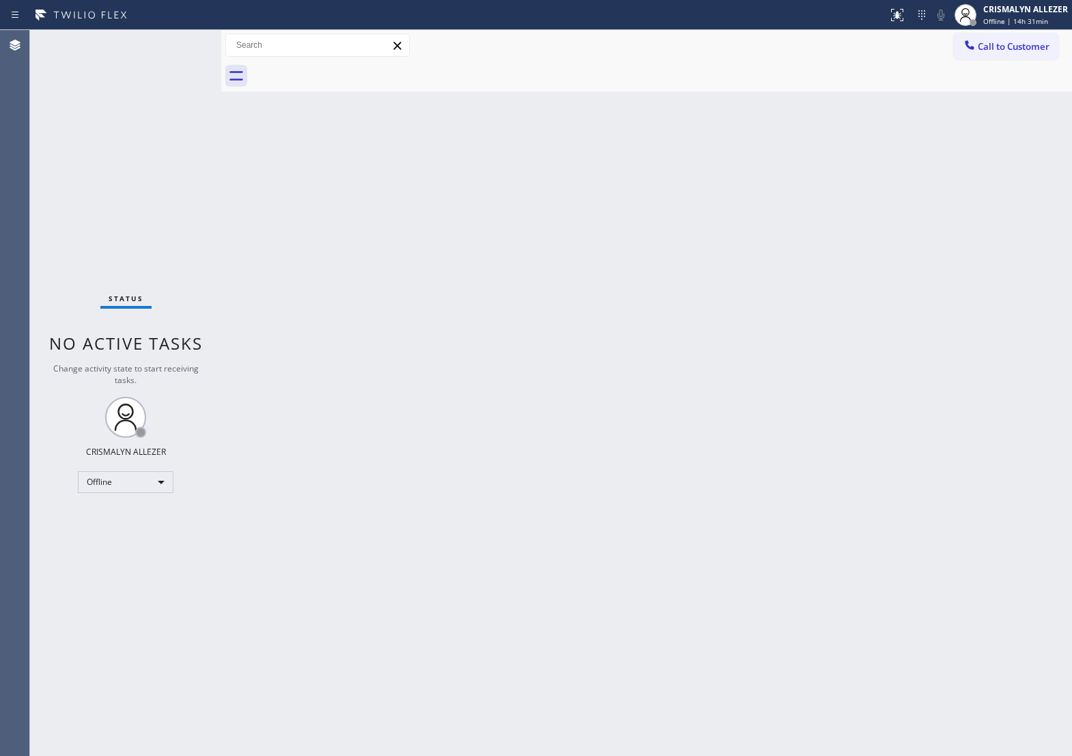
drag, startPoint x: 102, startPoint y: 520, endPoint x: 107, endPoint y: 512, distance: 8.6
click at [102, 520] on div "Status No active tasks Change activity state to start receiving tasks. CRISMALY…" at bounding box center [125, 393] width 191 height 726
click at [162, 483] on div "Offline" at bounding box center [126, 482] width 96 height 22
click at [137, 540] on li "Unavailable" at bounding box center [125, 535] width 93 height 16
click at [962, 53] on div at bounding box center [970, 46] width 16 height 16
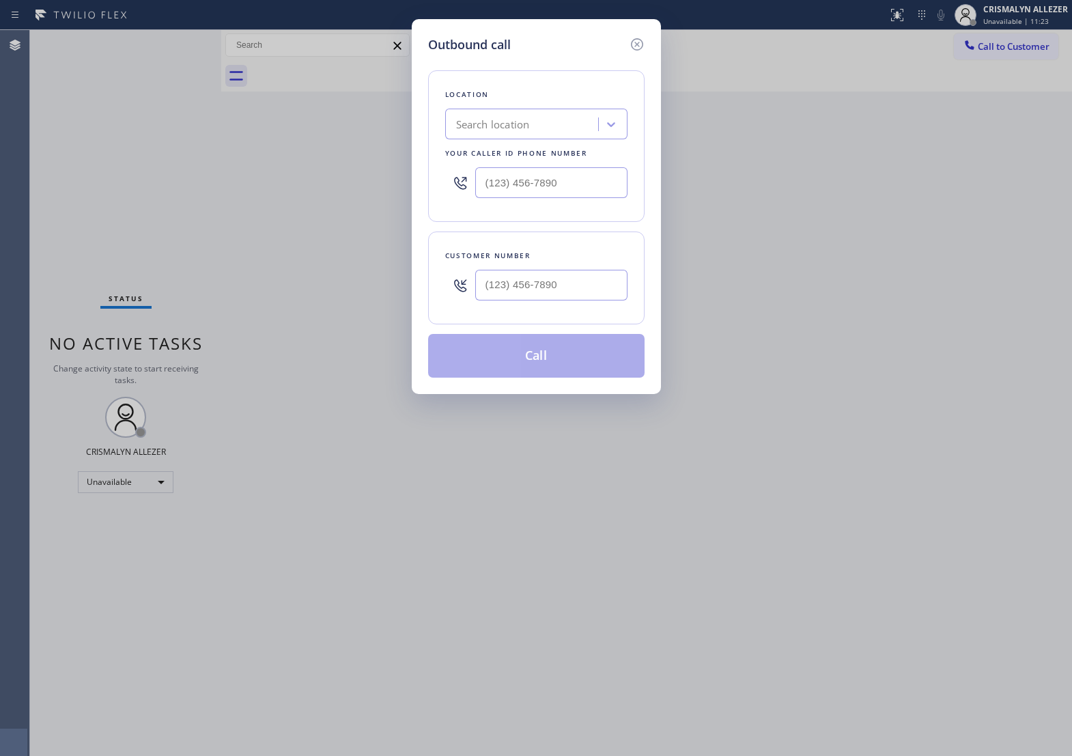
type input "(___) ___-____"
drag, startPoint x: 578, startPoint y: 196, endPoint x: 558, endPoint y: 195, distance: 20.5
click at [558, 193] on input "(___) ___-____" at bounding box center [551, 182] width 152 height 31
click at [582, 301] on input "(___) ___-____" at bounding box center [551, 285] width 152 height 31
paste input "561) 221-5482"
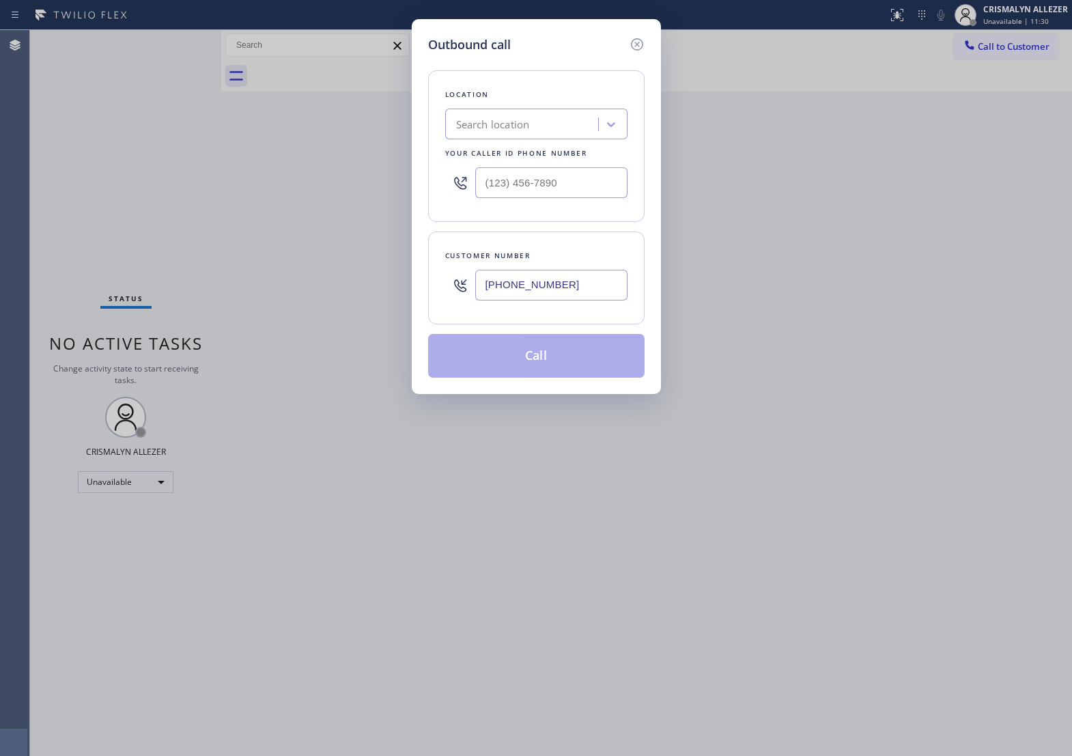
type input "[PHONE_NUMBER]"
drag, startPoint x: 557, startPoint y: 181, endPoint x: 274, endPoint y: 189, distance: 283.5
click at [274, 189] on div "Outbound call Location Search location Your caller id phone number (___) ___-__…" at bounding box center [536, 378] width 1072 height 756
paste input "855) 662-5332"
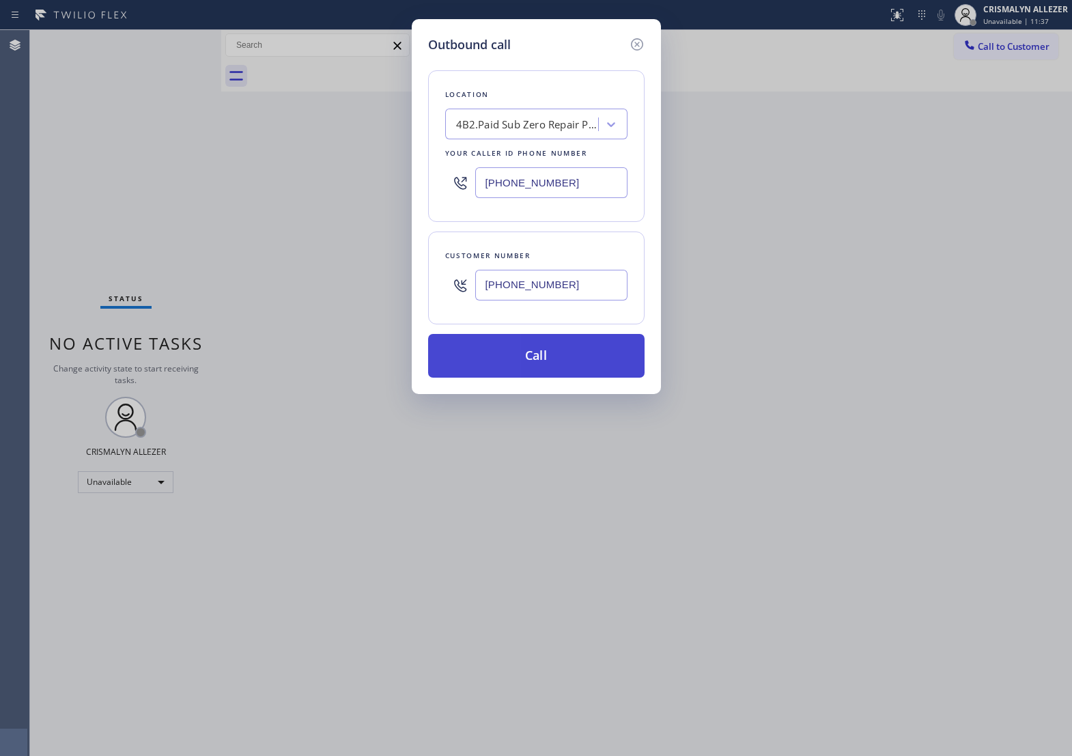
type input "[PHONE_NUMBER]"
click at [555, 367] on button "Call" at bounding box center [536, 356] width 216 height 44
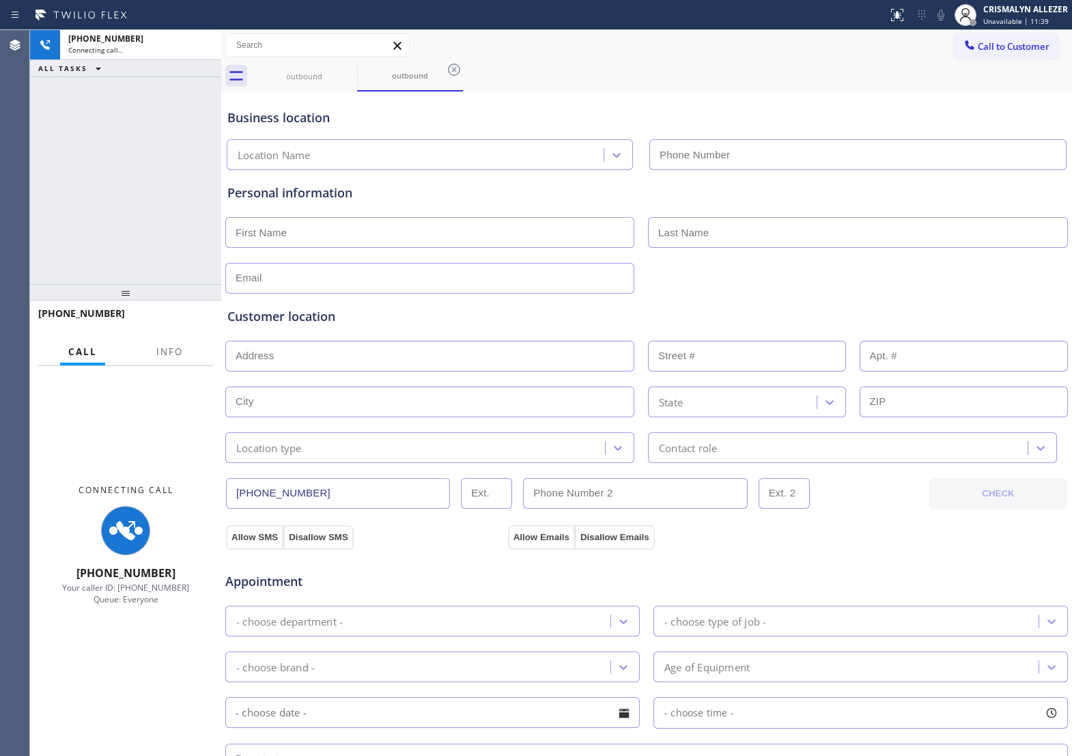
type input "[PHONE_NUMBER]"
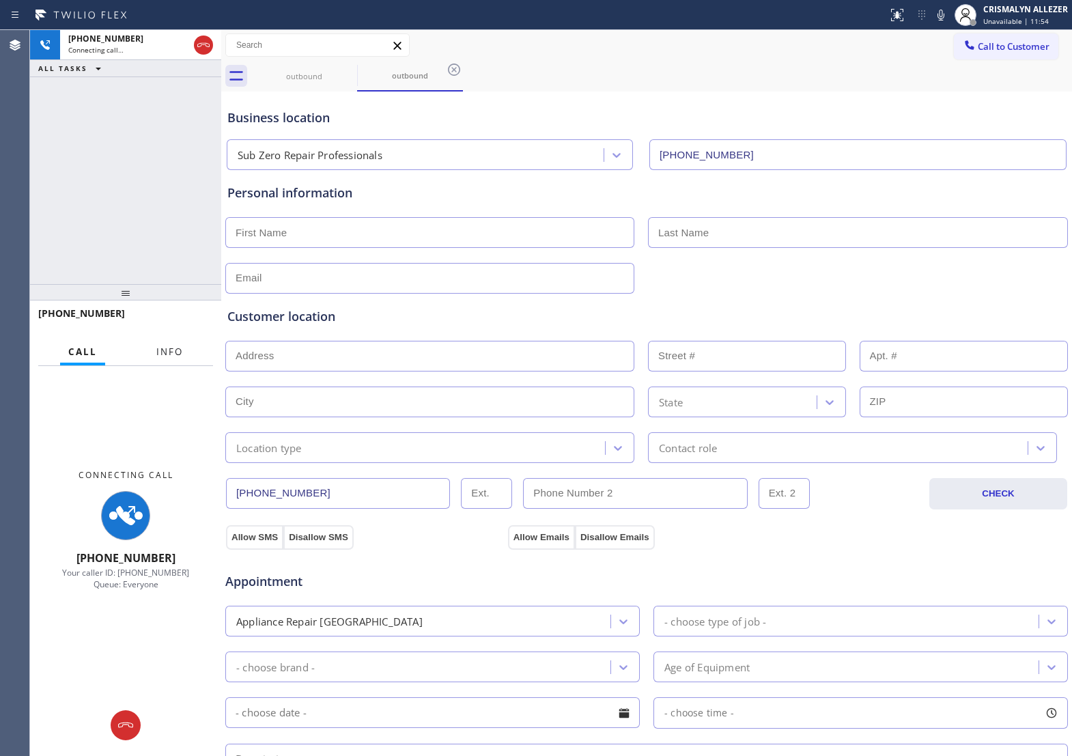
click at [160, 357] on span "Info" at bounding box center [169, 352] width 27 height 12
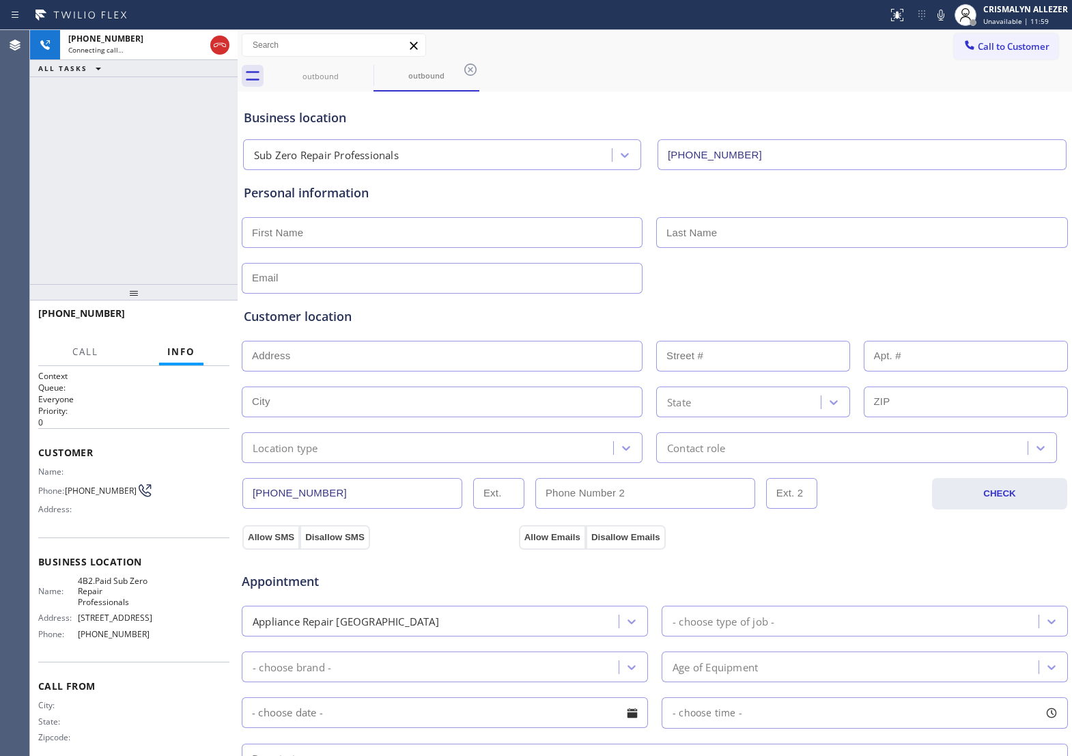
drag, startPoint x: 221, startPoint y: 284, endPoint x: 236, endPoint y: 291, distance: 17.1
click at [238, 291] on div at bounding box center [238, 393] width 0 height 726
click at [185, 321] on span "HANG UP" at bounding box center [197, 320] width 42 height 10
click at [185, 321] on span "COMPLETE" at bounding box center [194, 320] width 47 height 10
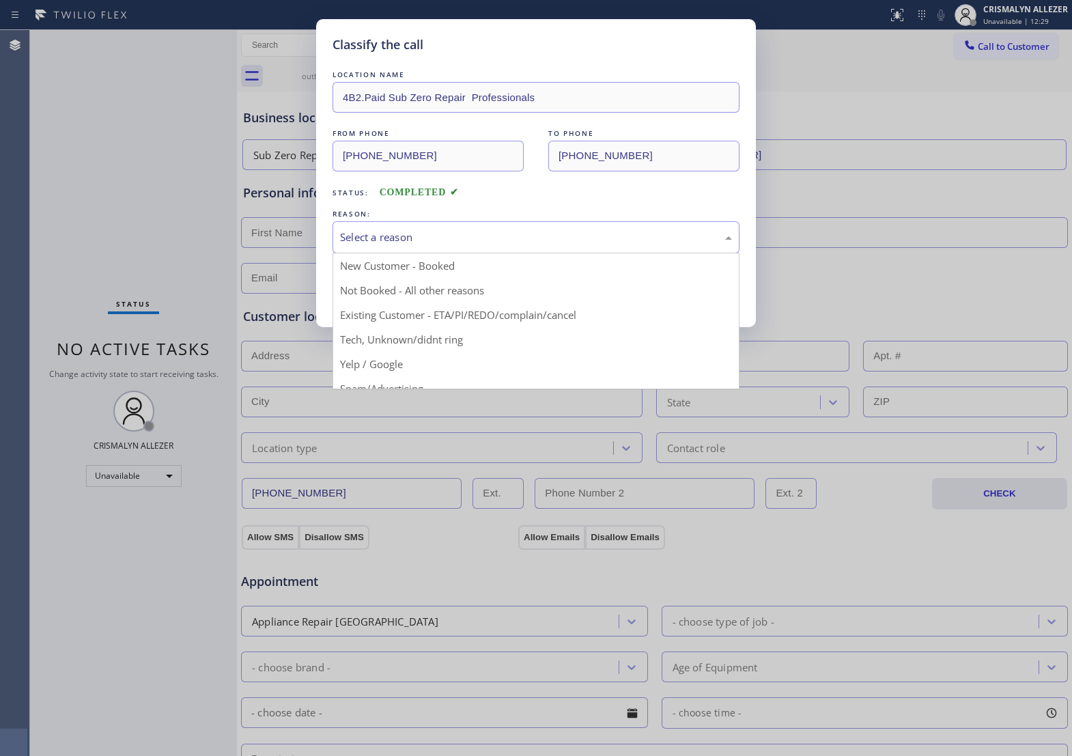
click at [448, 253] on div "Select a reason" at bounding box center [536, 237] width 407 height 32
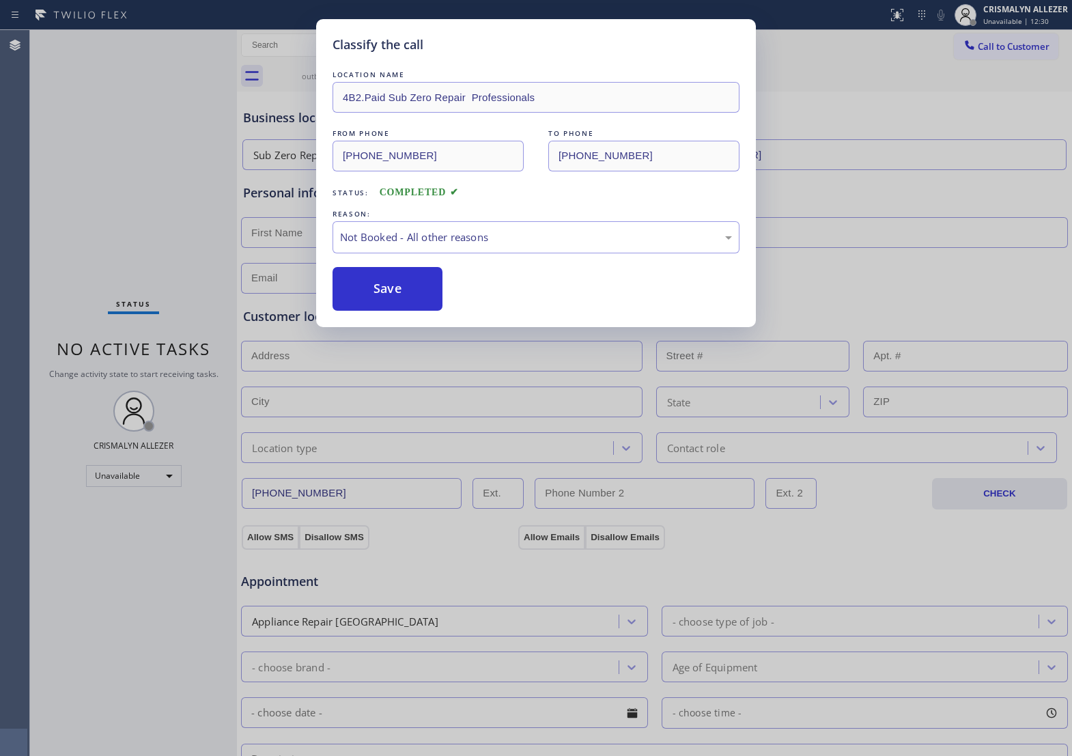
click at [387, 309] on button "Save" at bounding box center [388, 289] width 110 height 44
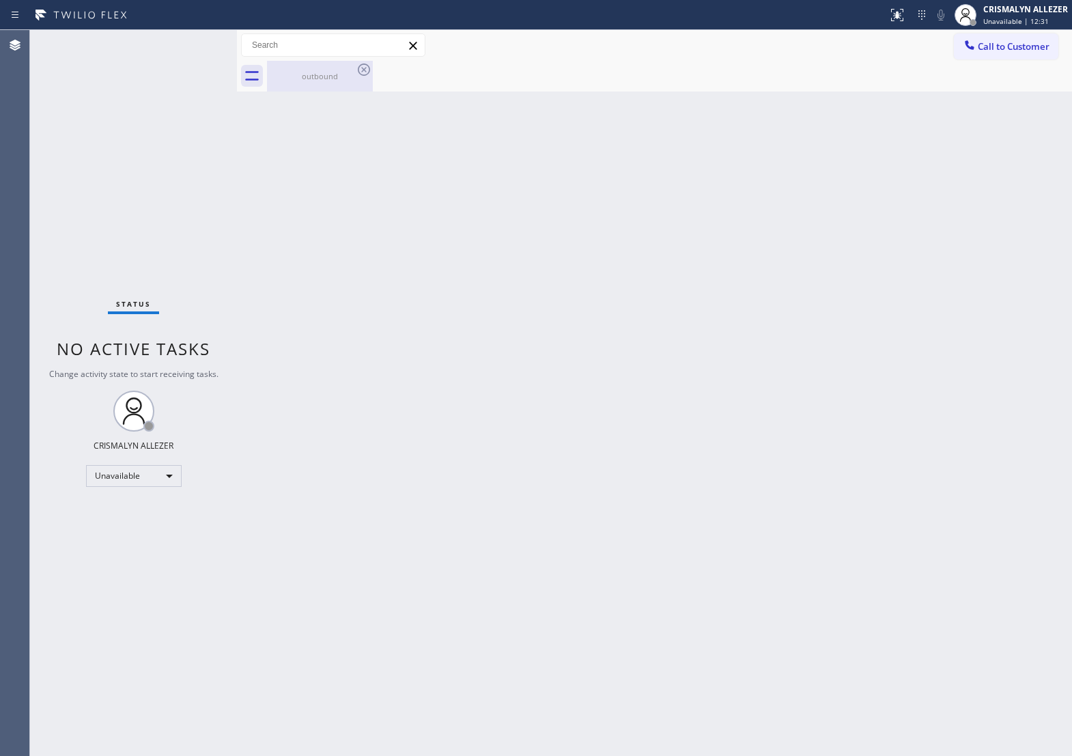
click at [316, 79] on div "outbound" at bounding box center [319, 76] width 103 height 10
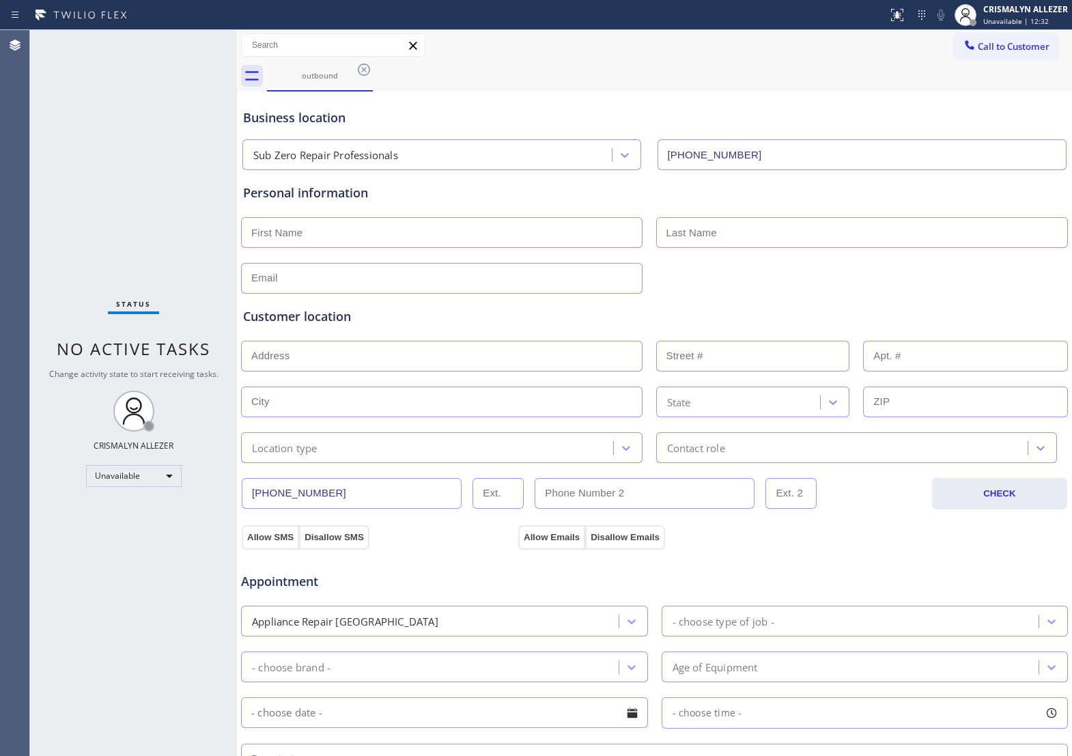
drag, startPoint x: 357, startPoint y: 69, endPoint x: 621, endPoint y: 87, distance: 265.6
click at [357, 69] on icon at bounding box center [364, 69] width 16 height 16
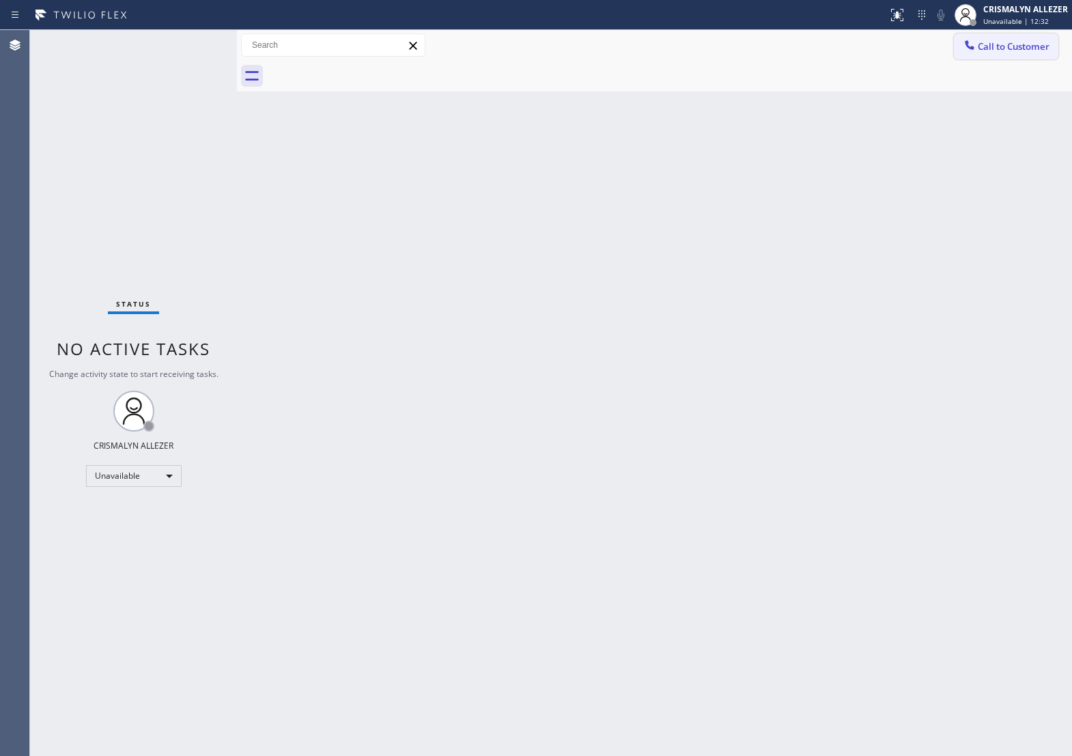
click at [1009, 40] on span "Call to Customer" at bounding box center [1014, 46] width 72 height 12
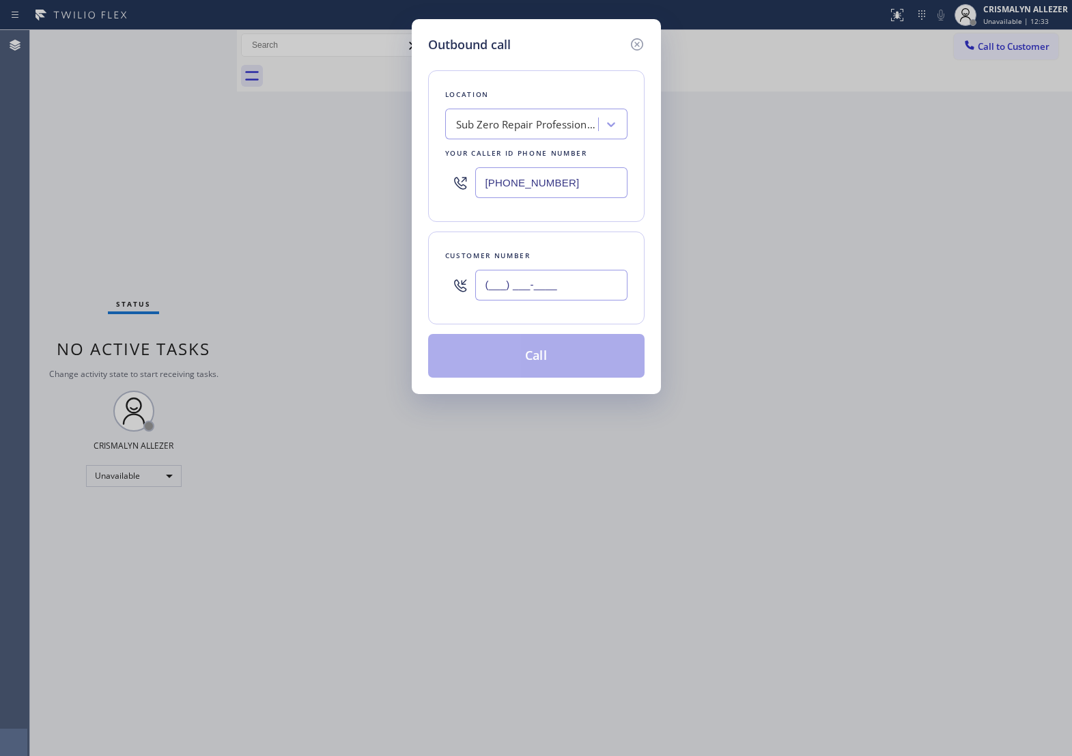
click at [565, 301] on input "(___) ___-____" at bounding box center [551, 285] width 152 height 31
paste input "561) 221-5482"
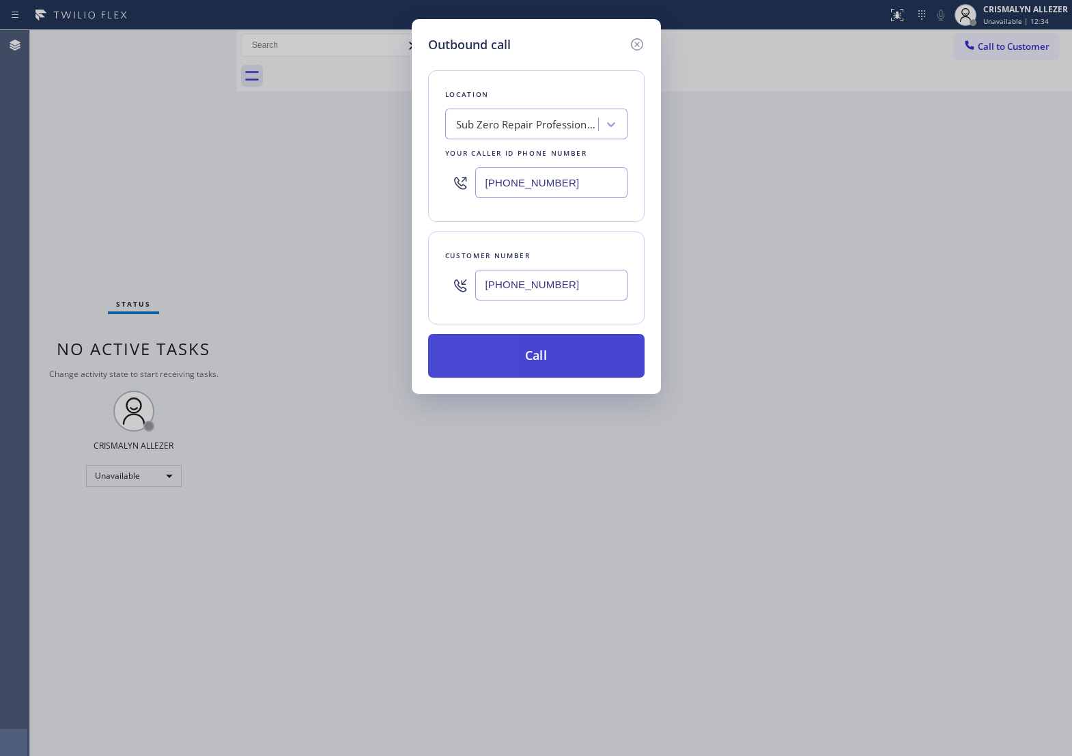
type input "[PHONE_NUMBER]"
click at [550, 378] on button "Call" at bounding box center [536, 356] width 216 height 44
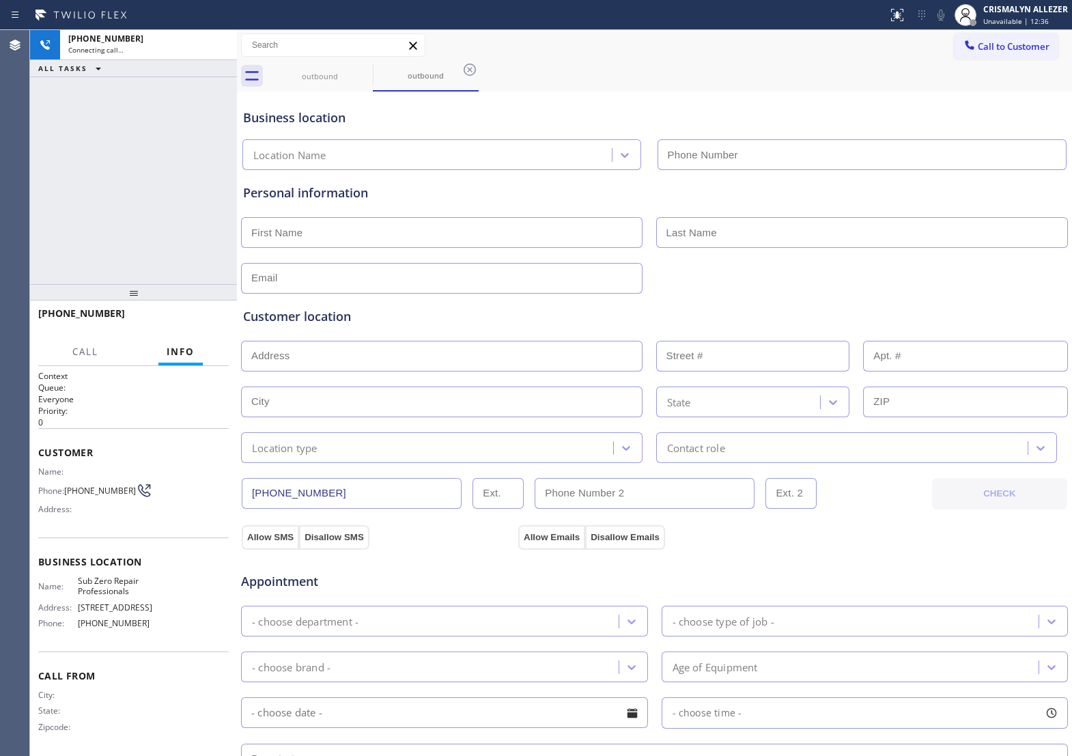
type input "[PHONE_NUMBER]"
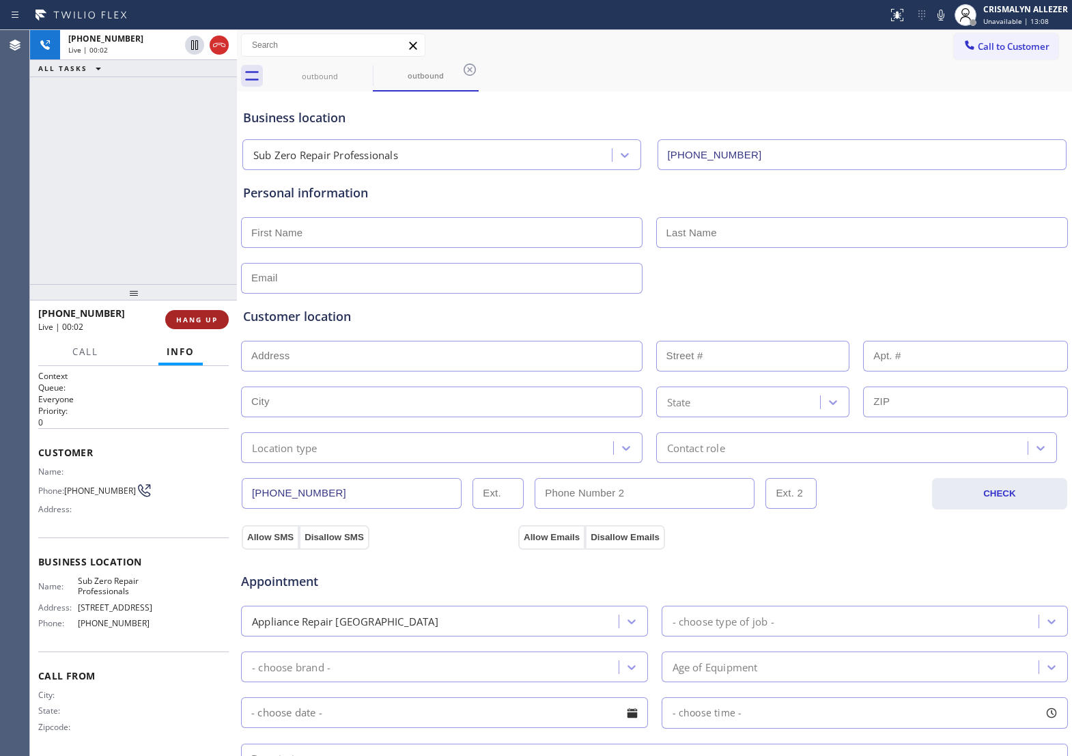
click at [180, 323] on span "HANG UP" at bounding box center [197, 320] width 42 height 10
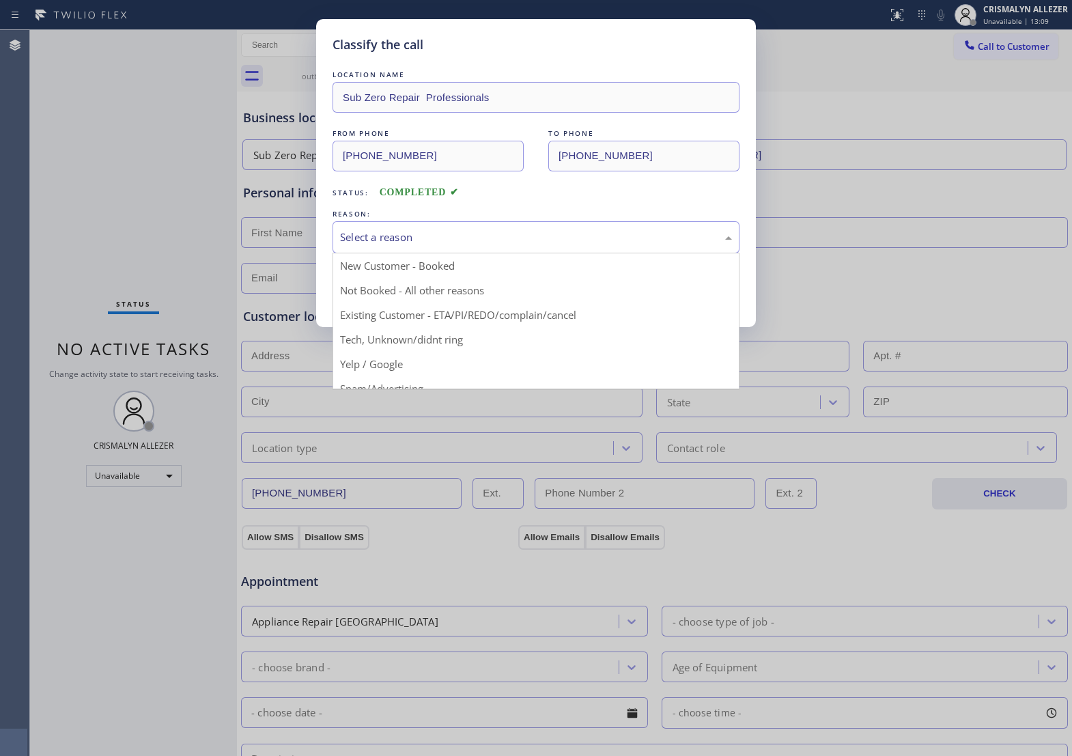
click at [550, 253] on div "Select a reason" at bounding box center [536, 237] width 407 height 32
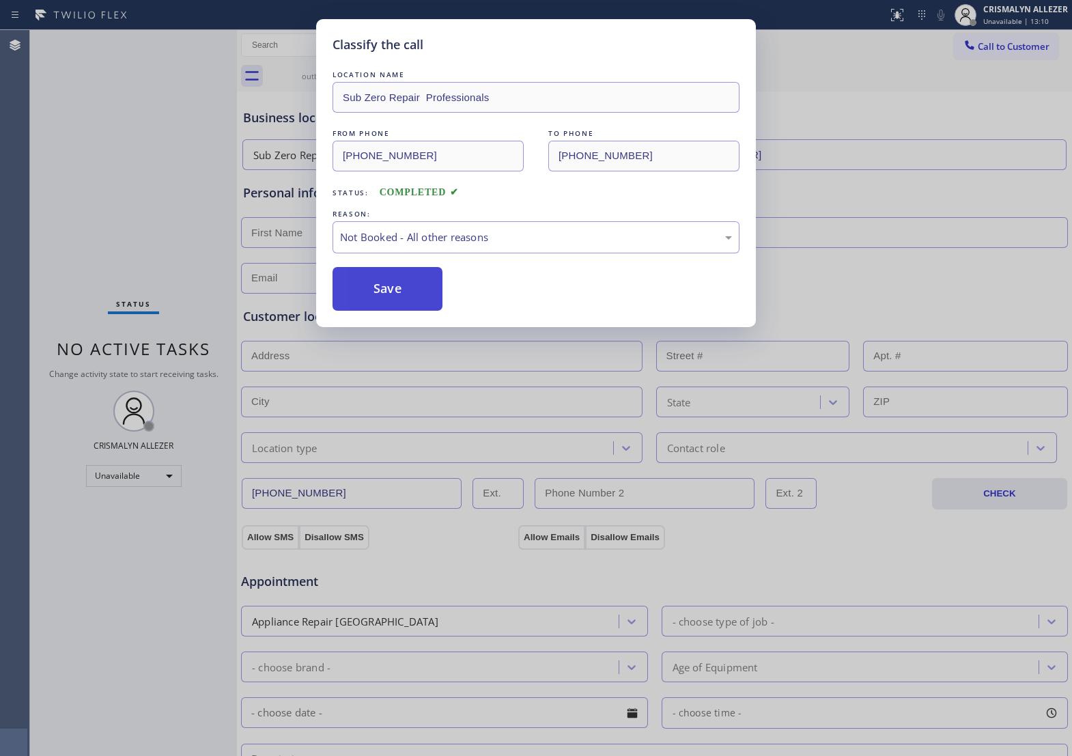
click at [411, 299] on button "Save" at bounding box center [388, 289] width 110 height 44
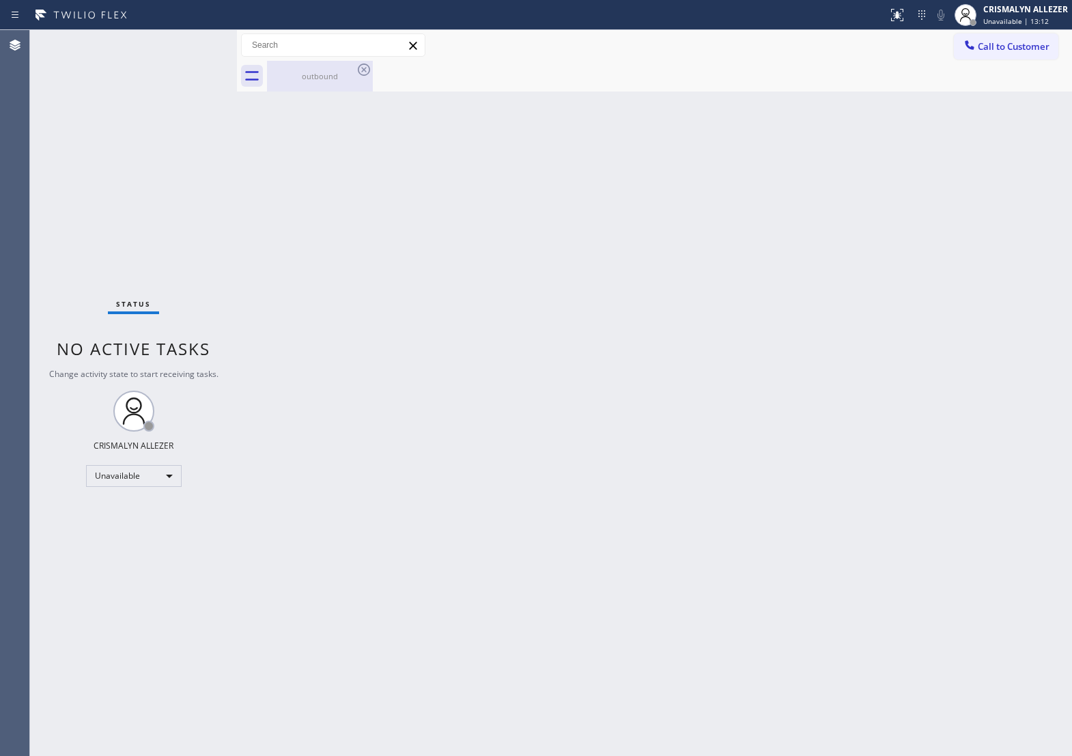
drag, startPoint x: 302, startPoint y: 70, endPoint x: 323, endPoint y: 73, distance: 21.3
click at [304, 71] on div "outbound" at bounding box center [319, 76] width 103 height 10
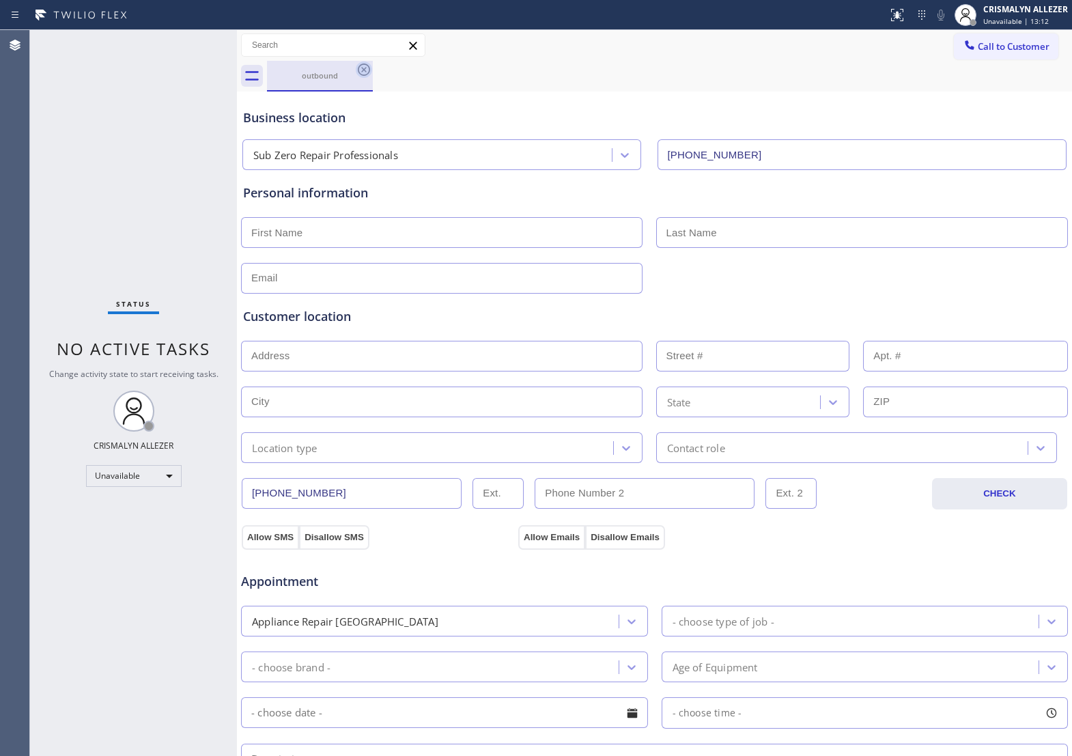
click at [367, 69] on icon at bounding box center [364, 69] width 16 height 16
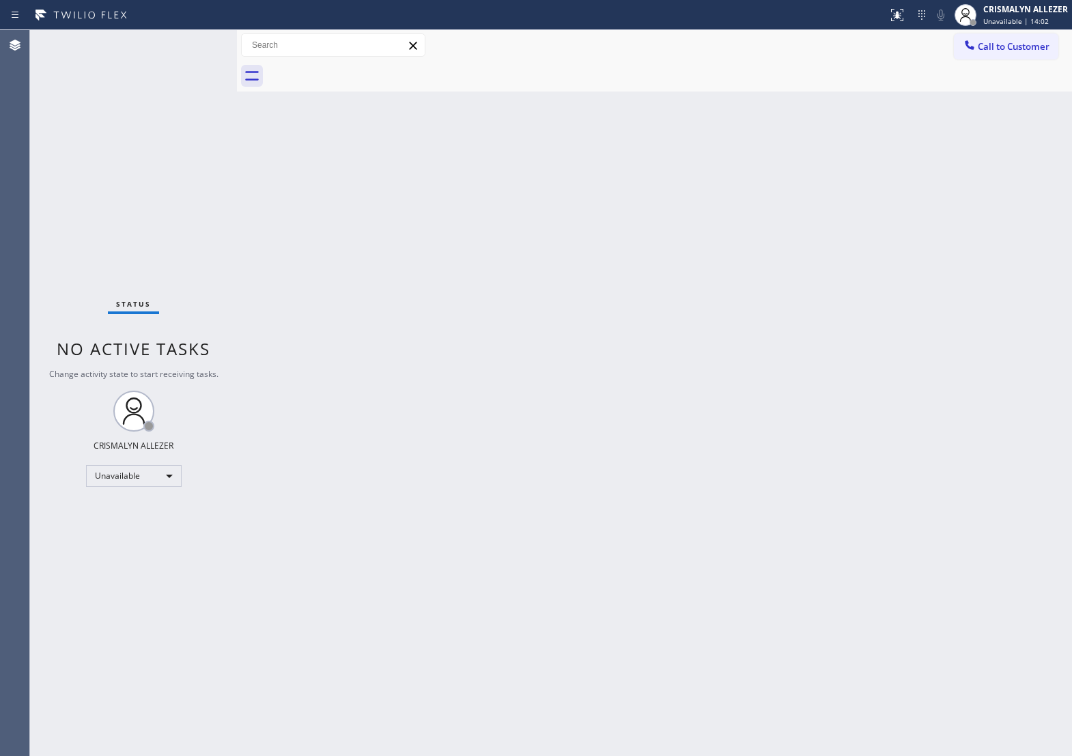
click at [632, 385] on div "Back to Dashboard Change Sender ID Customers Technicians Select a contact Outbo…" at bounding box center [654, 393] width 835 height 726
click at [1026, 40] on span "Call to Customer" at bounding box center [1014, 46] width 72 height 12
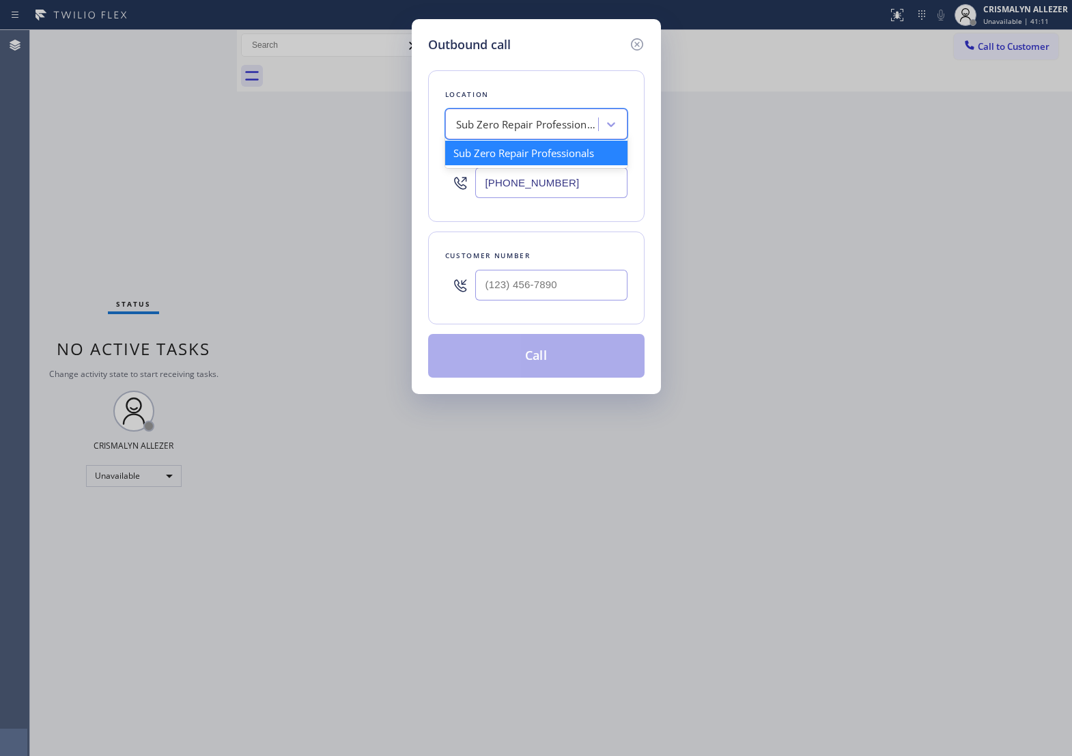
click at [540, 124] on div "Sub Zero Repair Professionals" at bounding box center [527, 125] width 143 height 16
paste input "San Diego Appliance Masters"
type input "San Diego Appliance Masters"
click at [521, 165] on div "San Diego Appliance Masters" at bounding box center [536, 153] width 182 height 25
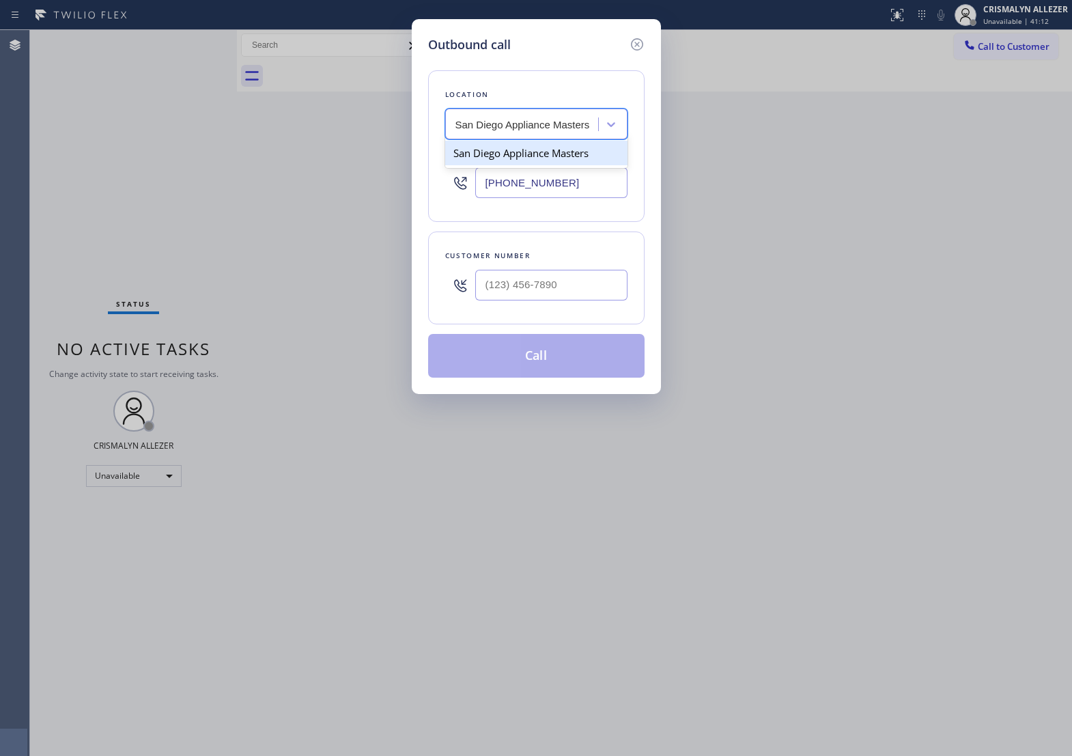
type input "[PHONE_NUMBER]"
click at [531, 288] on input "(___) ___-____" at bounding box center [551, 285] width 152 height 31
paste input "858) 397-8210"
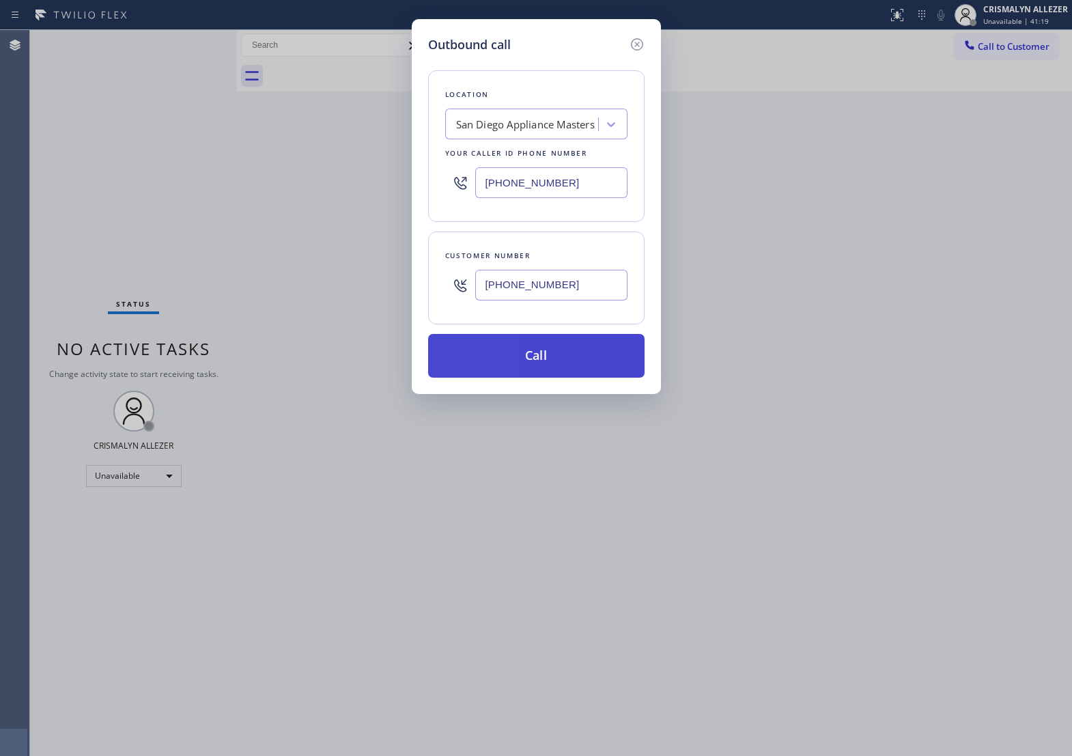
type input "[PHONE_NUMBER]"
click at [541, 369] on button "Call" at bounding box center [536, 356] width 216 height 44
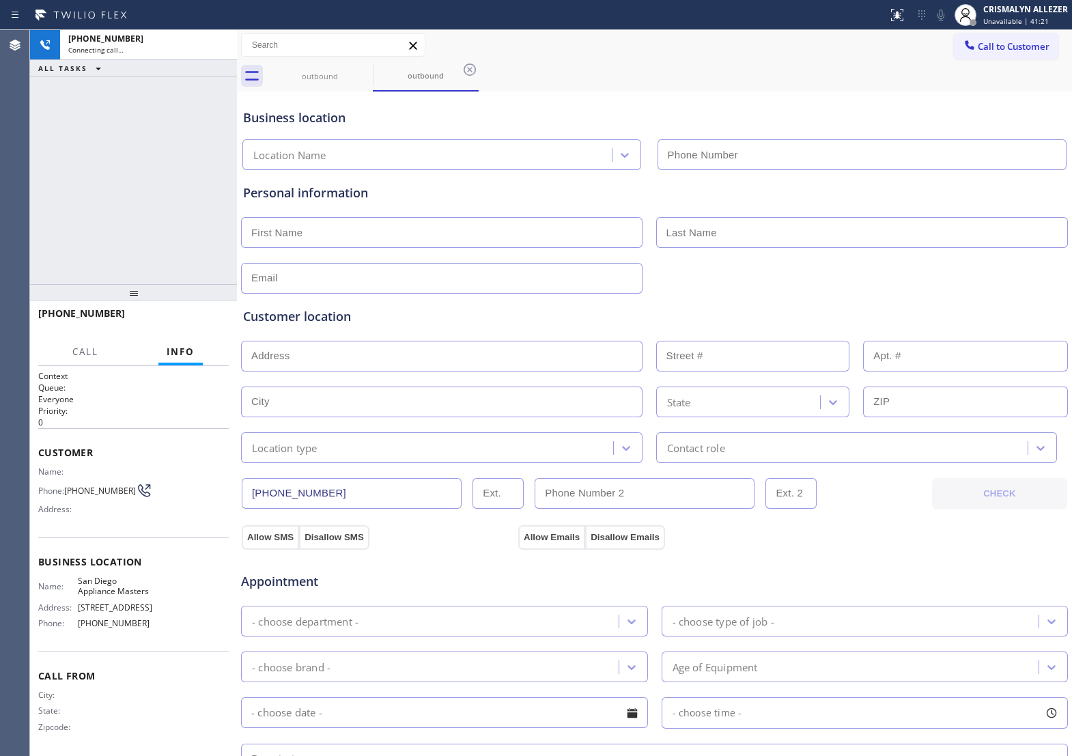
type input "[PHONE_NUMBER]"
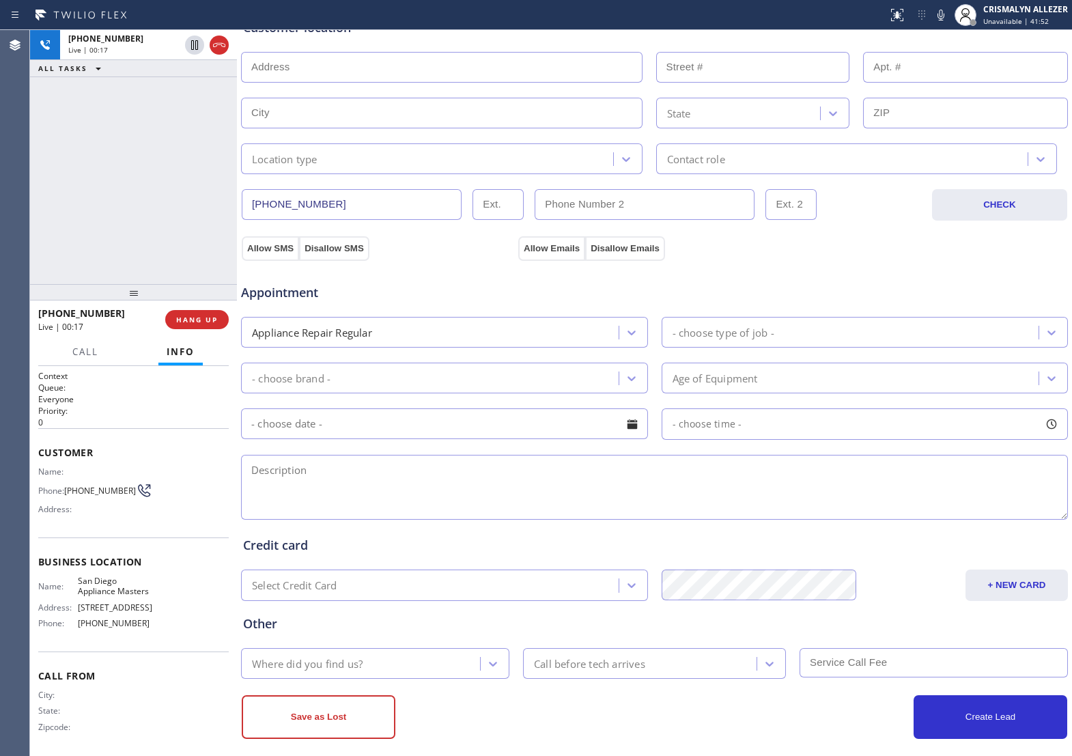
scroll to position [316, 0]
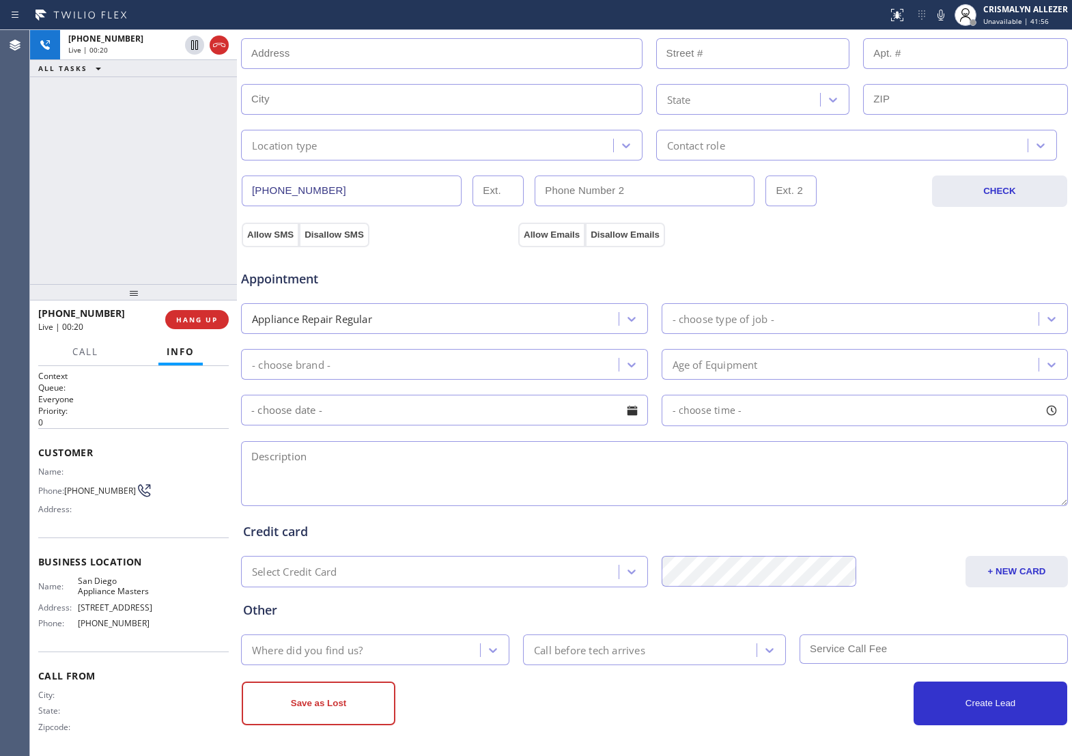
click at [330, 465] on textarea at bounding box center [654, 473] width 827 height 65
click at [576, 458] on textarea "Samsung || washer (we don't have ot stac,k but it's stackable )" at bounding box center [654, 473] width 827 height 65
click at [432, 455] on textarea "Samsung || washer (we don't have ot stac, but it's stackable ) about" at bounding box center [654, 473] width 827 height 65
click at [456, 458] on textarea "Samsung || washer (we don't have it stac, but it's stackable ) about" at bounding box center [654, 473] width 827 height 65
click at [613, 456] on textarea "Samsung || washer (we don't have it stack, but it's stackable ) about" at bounding box center [654, 473] width 827 height 65
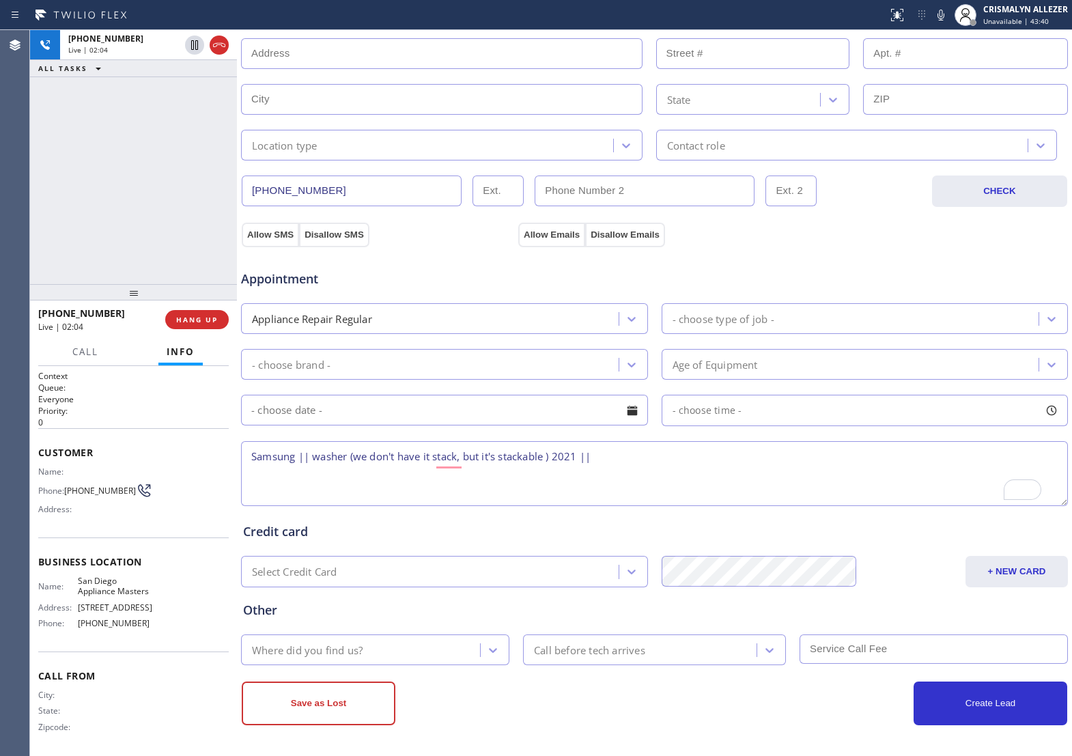
click at [634, 456] on textarea "Samsung || washer (we don't have it stack, but it's stackable ) 2021 ||" at bounding box center [654, 473] width 827 height 65
paste textarea "My front loading samsung washing machine has stopped spinning"
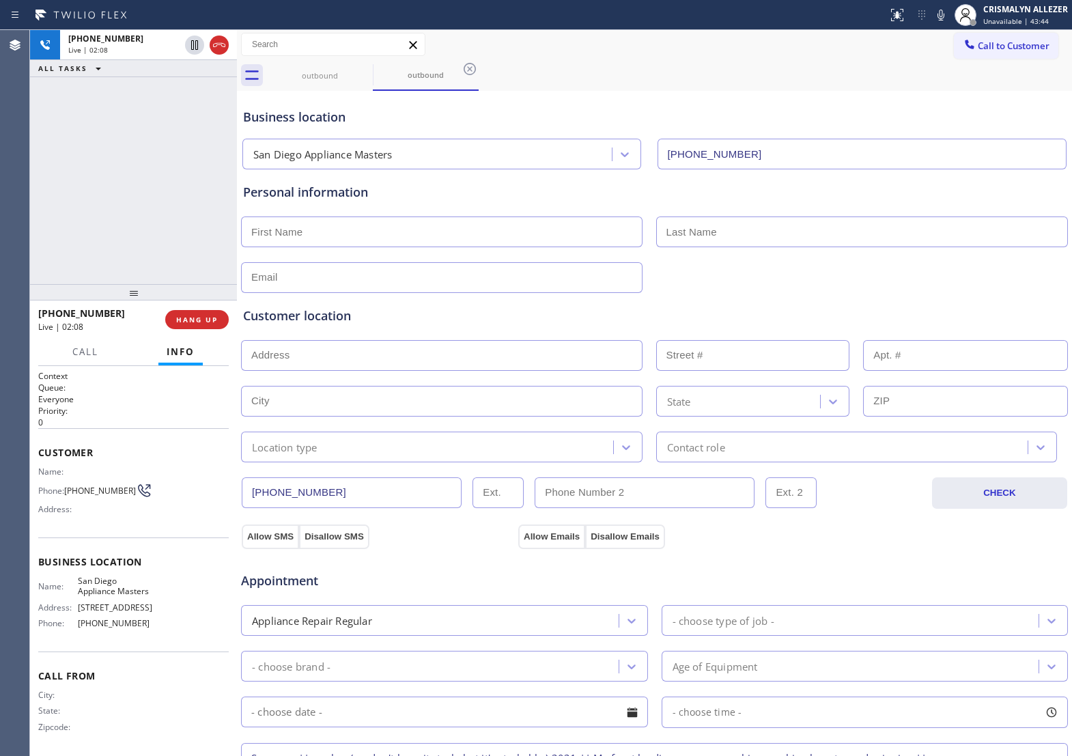
scroll to position [0, 0]
type textarea "Samsung || washer (we don't have it stack, but it's stackable ) 2021 || My fron…"
click at [312, 233] on input "text" at bounding box center [442, 232] width 402 height 31
type input "[PERSON_NAME]"
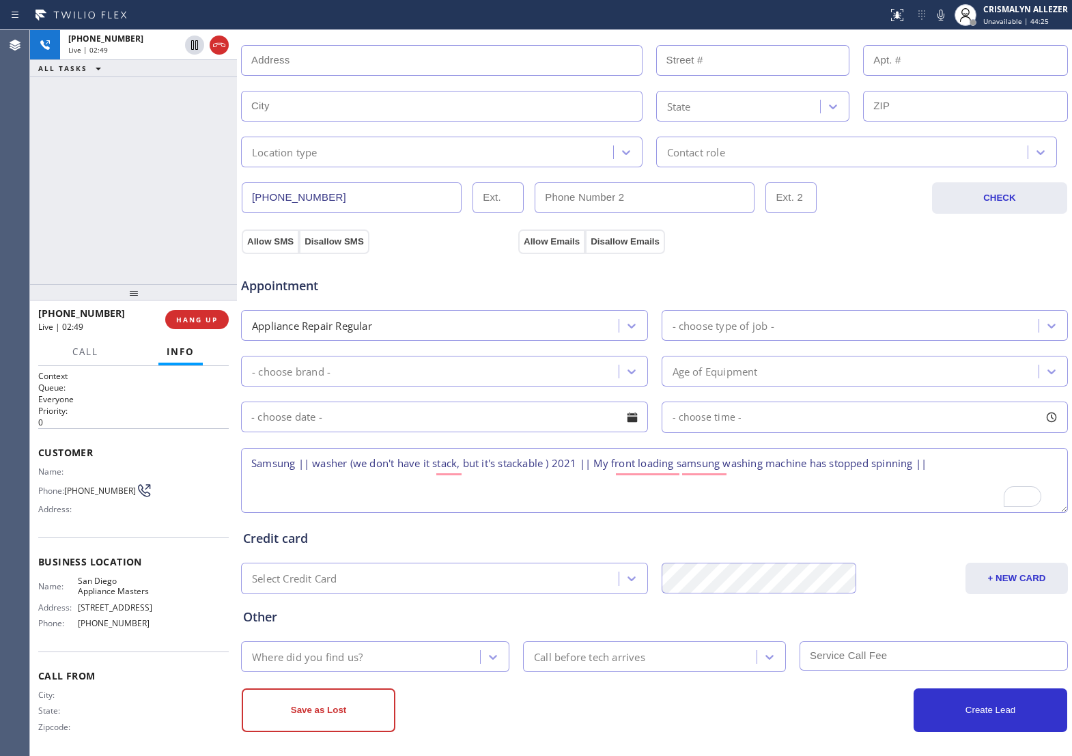
scroll to position [316, 0]
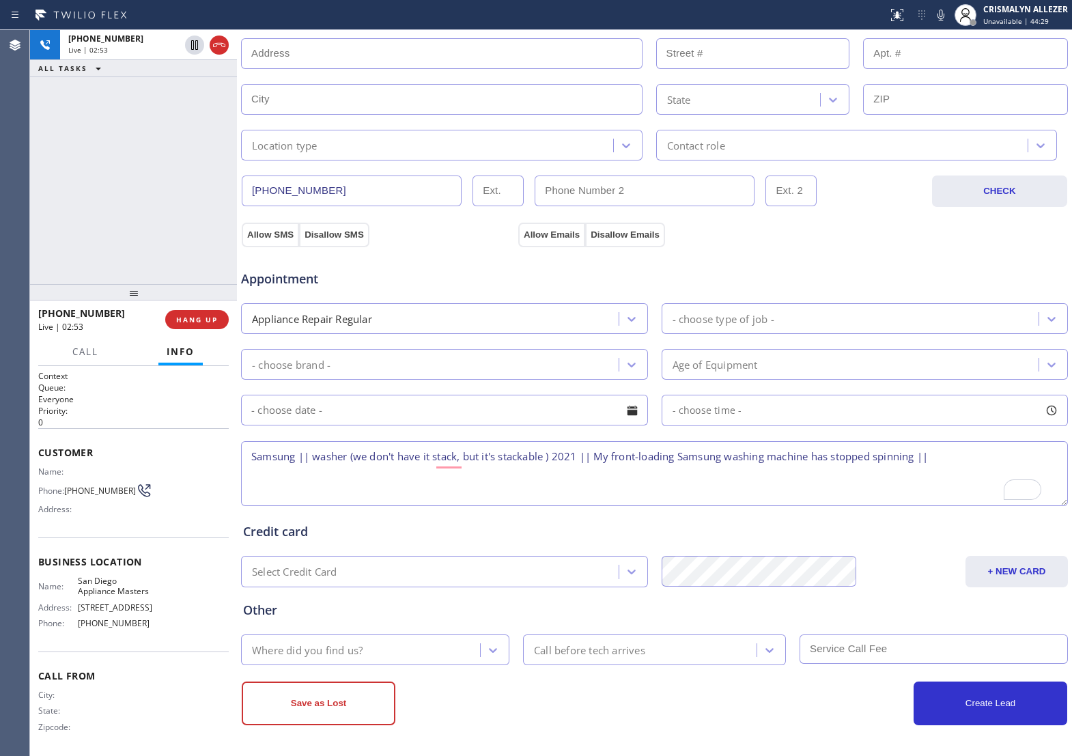
click at [949, 462] on textarea "Samsung || washer (we don't have it stack, but it's stackable ) 2021 || My fron…" at bounding box center [654, 473] width 827 height 65
paste textarea "[STREET_ADDRESS]"
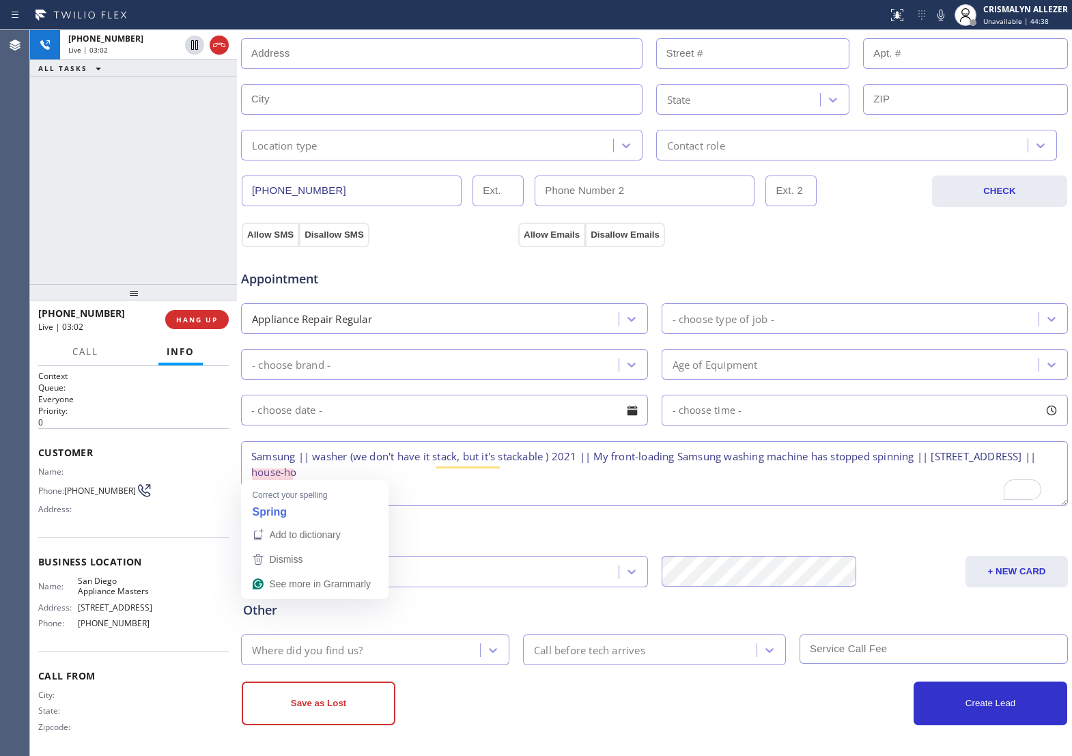
click at [550, 475] on textarea "Samsung || washer (we don't have it stack, but it's stackable ) 2021 || My fron…" at bounding box center [654, 473] width 827 height 65
drag, startPoint x: 347, startPoint y: 469, endPoint x: 373, endPoint y: 469, distance: 26.0
click at [373, 469] on textarea "Samsung || washer (we don't have it stack, but it's stackable ) 2021 || My fron…" at bounding box center [654, 473] width 827 height 65
click at [476, 473] on textarea "Samsung || washer (we don't have it stack, but it's stackable ) 2021 || My fron…" at bounding box center [654, 473] width 827 height 65
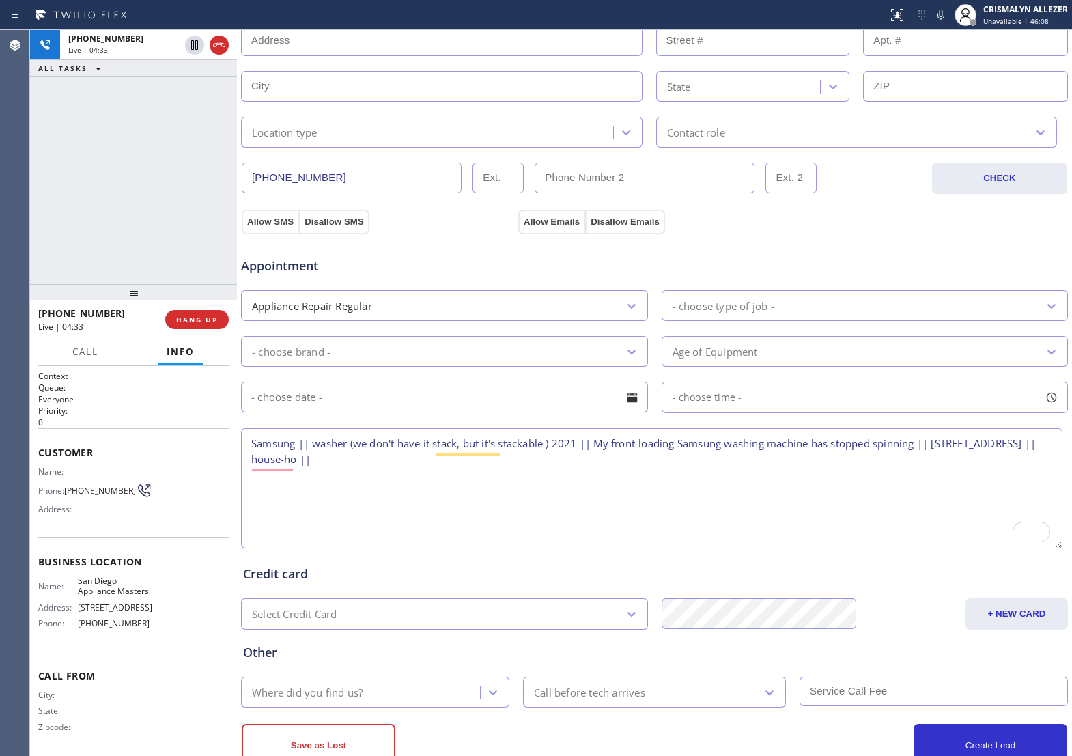
drag, startPoint x: 1052, startPoint y: 495, endPoint x: 1062, endPoint y: 550, distance: 56.1
click at [1062, 550] on div "Back to Dashboard Change Sender ID Customers Technicians Select a contact Outbo…" at bounding box center [654, 393] width 835 height 726
click at [251, 451] on textarea "Samsung || washer (we don't have it stack, but it's stackable ) 2021 || My fron…" at bounding box center [652, 488] width 822 height 120
click at [516, 522] on textarea "9-12 || $38 || Samsung || washer (we don't have it stack, but it's stackable ) …" at bounding box center [652, 488] width 822 height 120
click at [561, 478] on textarea "9-12 || $38 || Samsung || washer (we don't have it stack, but it's stackable ) …" at bounding box center [652, 488] width 822 height 120
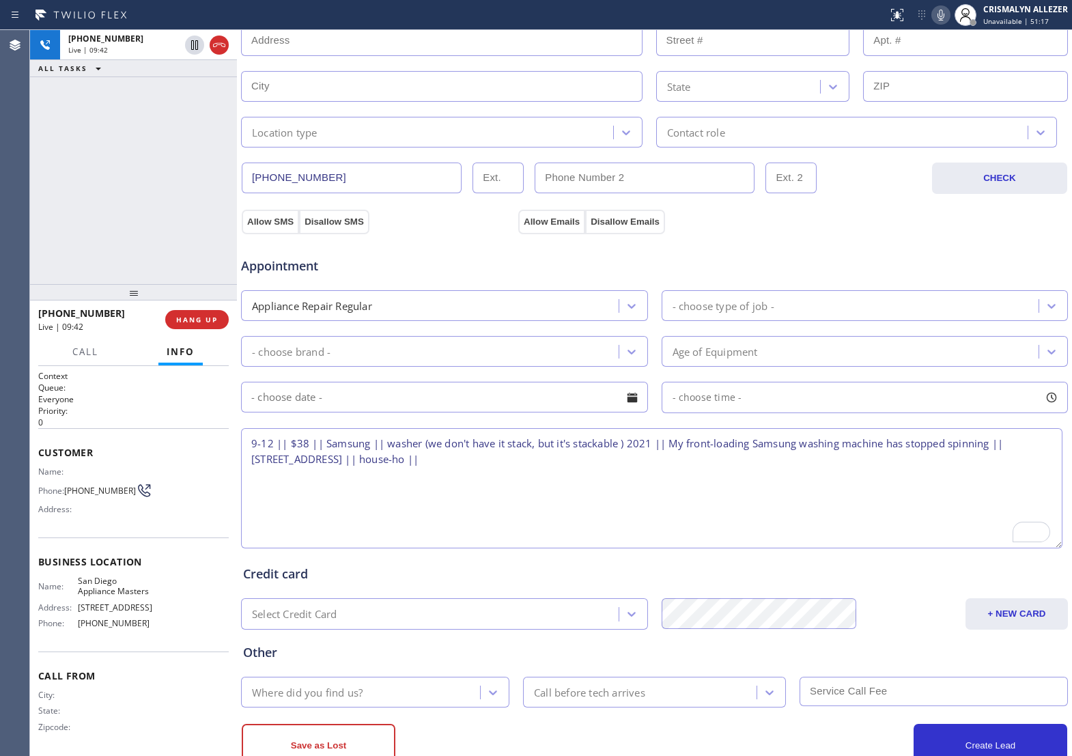
click at [940, 22] on icon at bounding box center [941, 15] width 16 height 16
click at [939, 19] on icon at bounding box center [941, 15] width 16 height 16
click at [311, 452] on textarea "9-12 || $38 || Samsung || washer (we don't have it stack, but it's stackable ) …" at bounding box center [652, 488] width 822 height 120
click at [572, 475] on textarea "9-12 || FREE SCF || Samsung || washer (we don't have it stack, but it's stackab…" at bounding box center [652, 488] width 822 height 120
click at [274, 454] on textarea "9-12 || FREE SCF || Samsung || washer (we don't have it stack, but it's stackab…" at bounding box center [652, 488] width 822 height 120
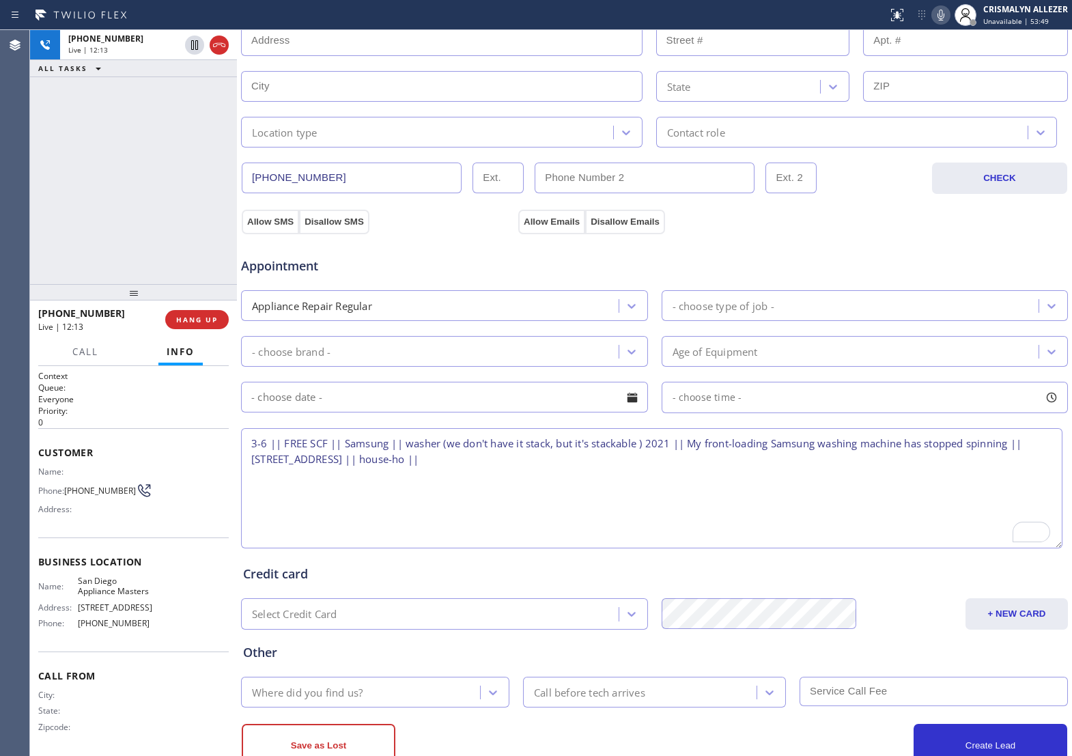
click at [540, 476] on textarea "3-6 || FREE SCF || Samsung || washer (we don't have it stack, but it's stackabl…" at bounding box center [652, 488] width 822 height 120
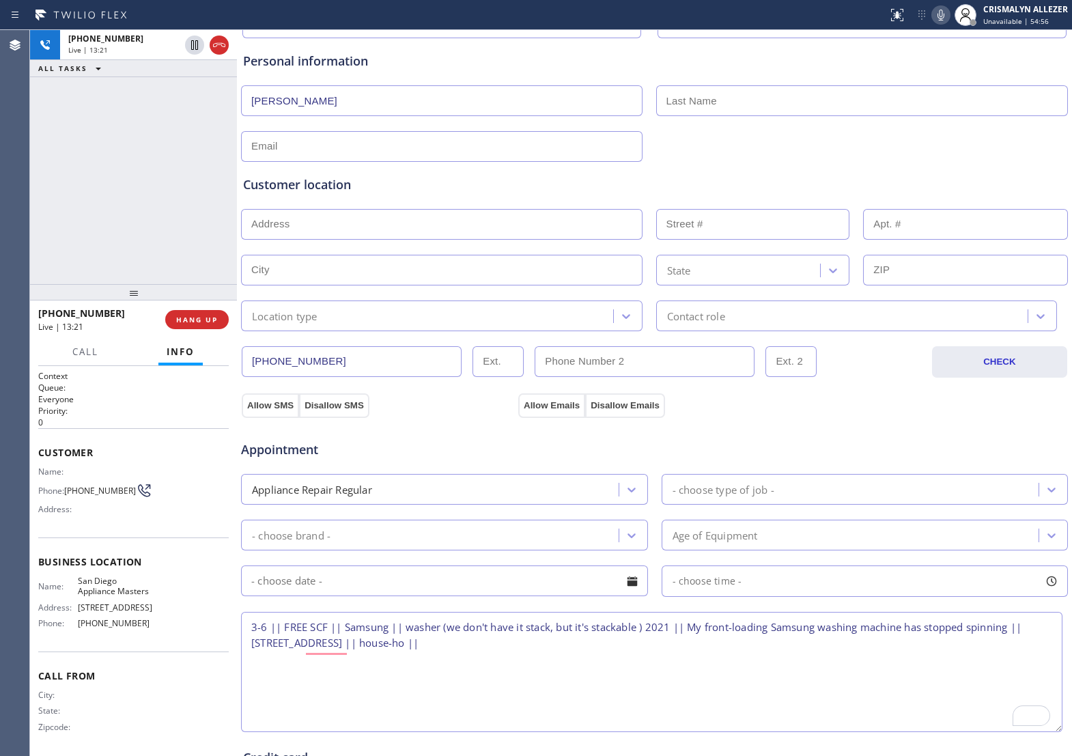
scroll to position [115, 0]
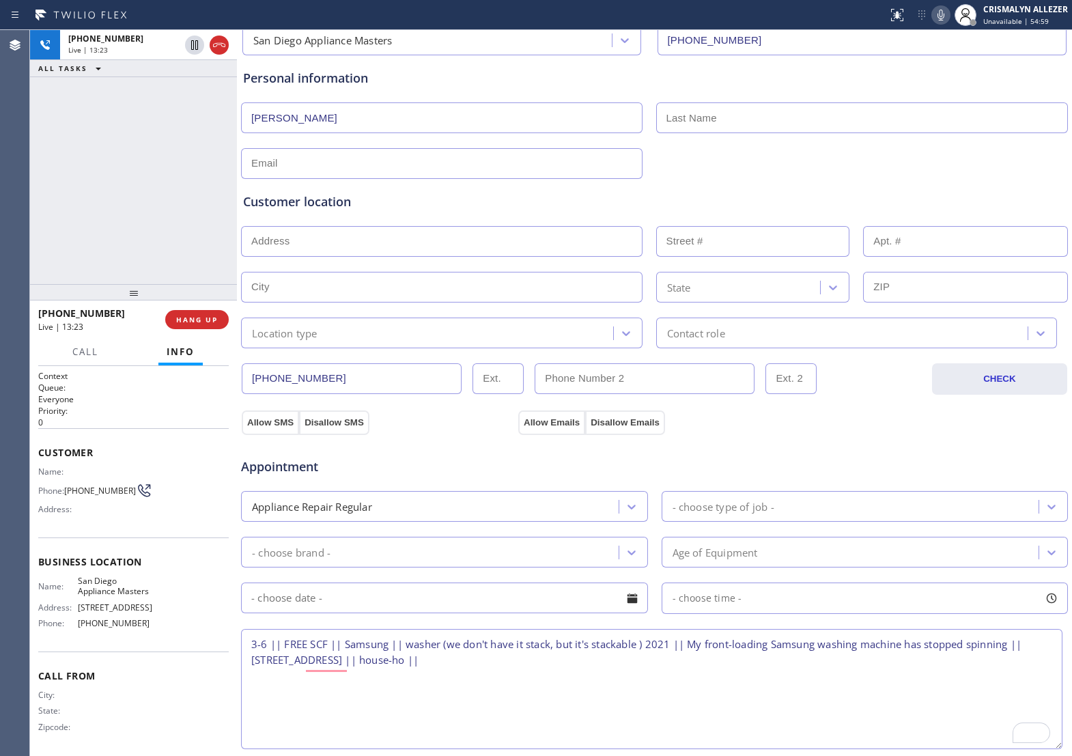
type textarea "3-6 || FREE SCF || Samsung || washer (we don't have it stack, but it's stackabl…"
click at [350, 173] on input "text" at bounding box center [442, 163] width 402 height 31
paste input "[EMAIL_ADDRESS][DOMAIN_NAME]"
type input "[EMAIL_ADDRESS][DOMAIN_NAME]"
click at [197, 321] on span "HANG UP" at bounding box center [197, 320] width 42 height 10
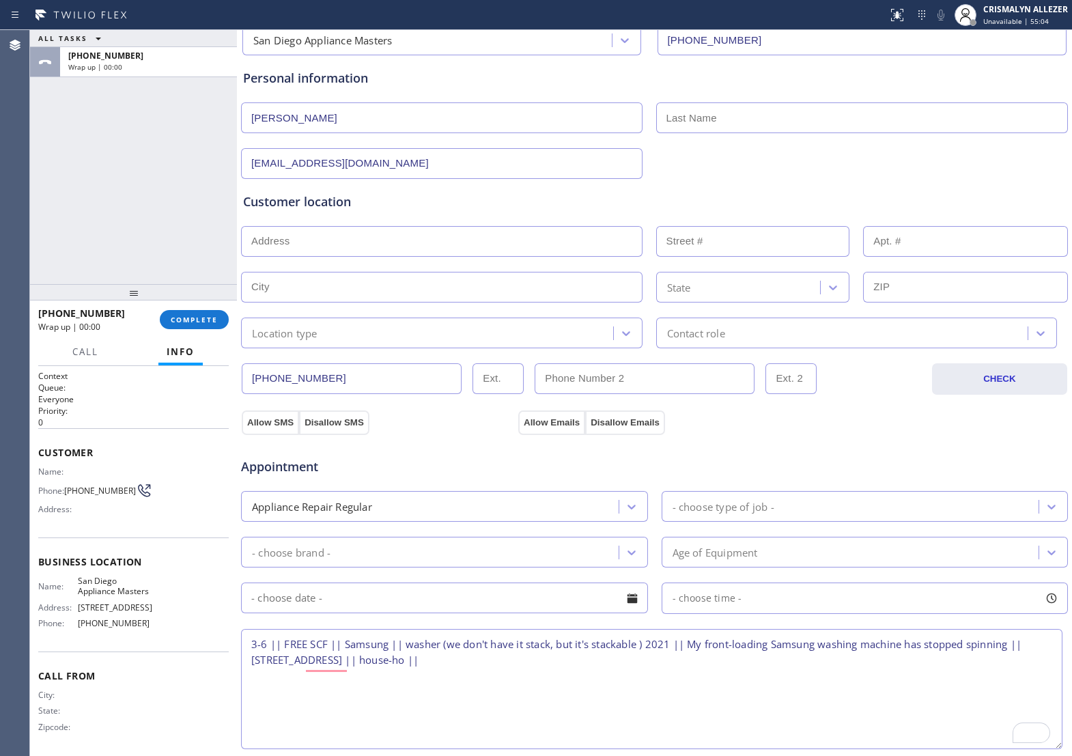
click at [374, 251] on input "text" at bounding box center [442, 241] width 402 height 31
paste input "[STREET_ADDRESS]"
type input "[STREET_ADDRESS]"
type input "622"
type input "[GEOGRAPHIC_DATA]"
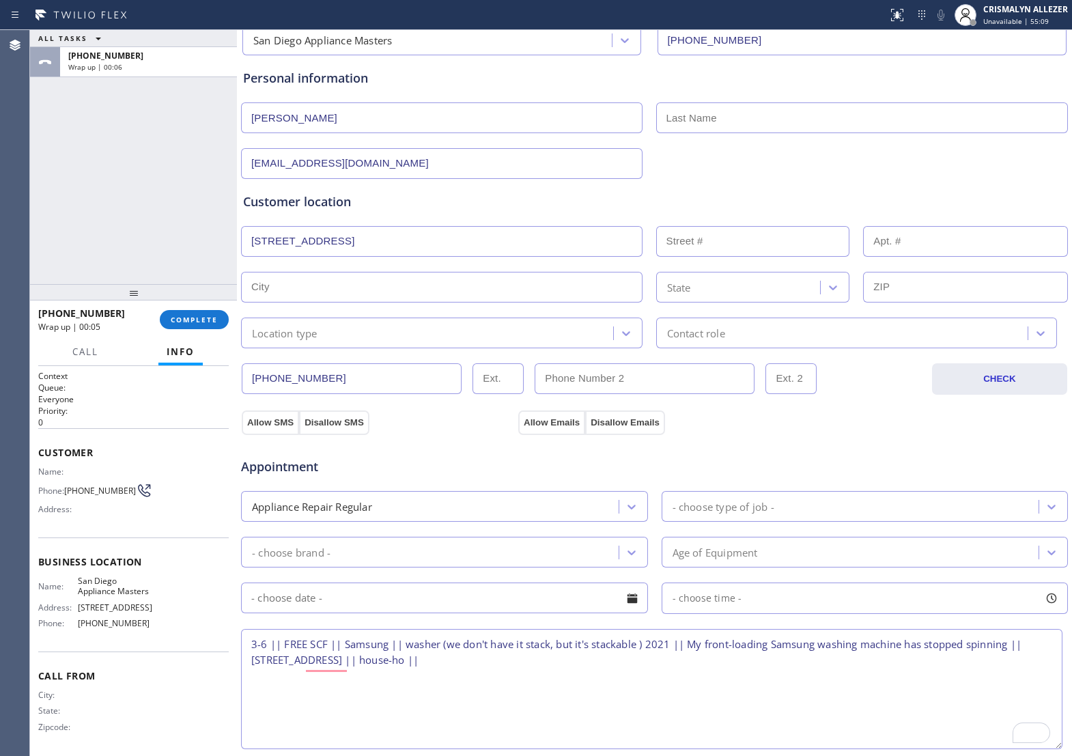
type input "91977"
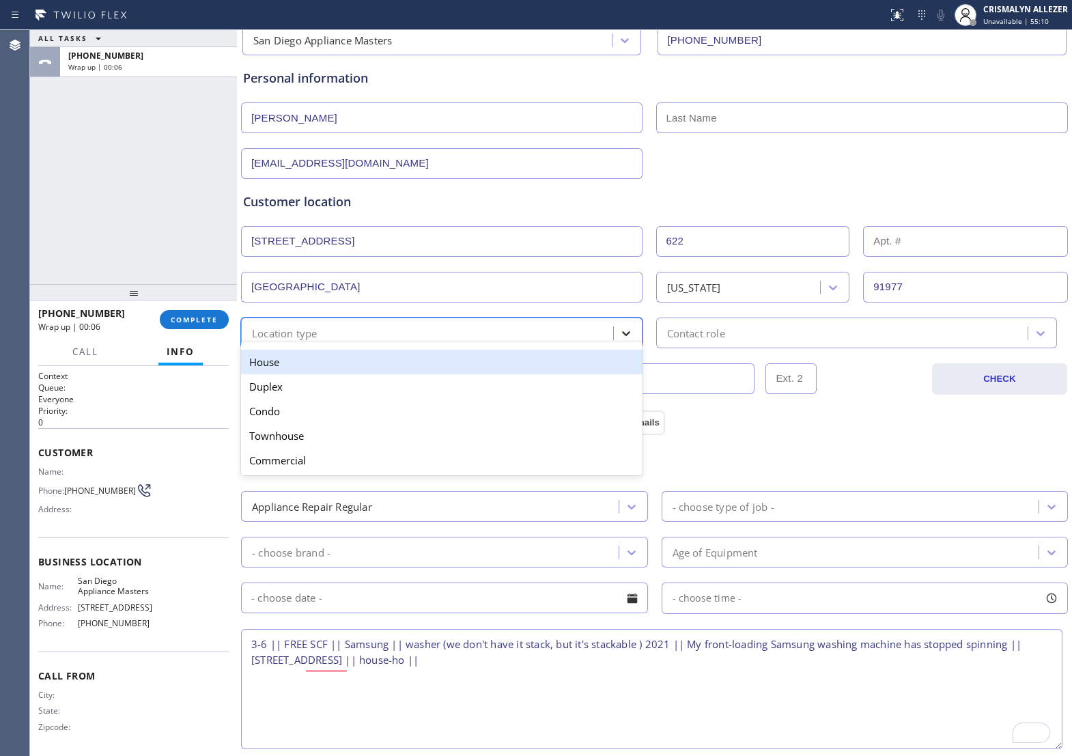
click at [624, 335] on icon at bounding box center [626, 333] width 14 height 14
click at [546, 371] on div "House" at bounding box center [442, 362] width 402 height 25
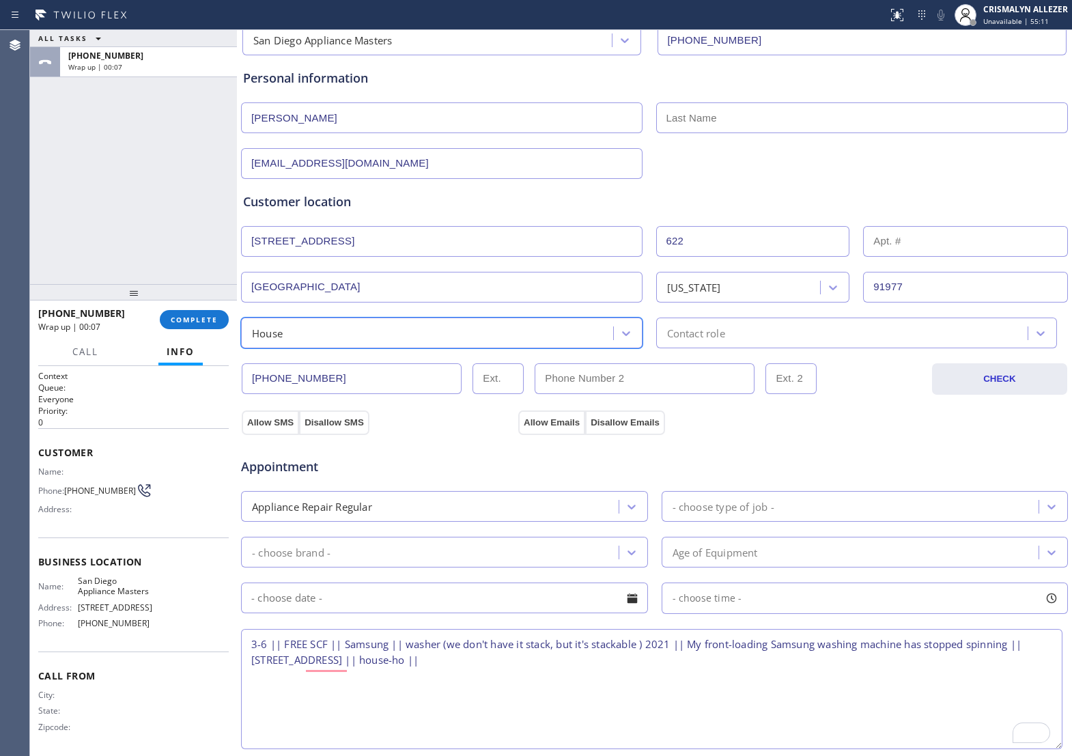
click at [784, 325] on div "Contact role" at bounding box center [857, 333] width 402 height 31
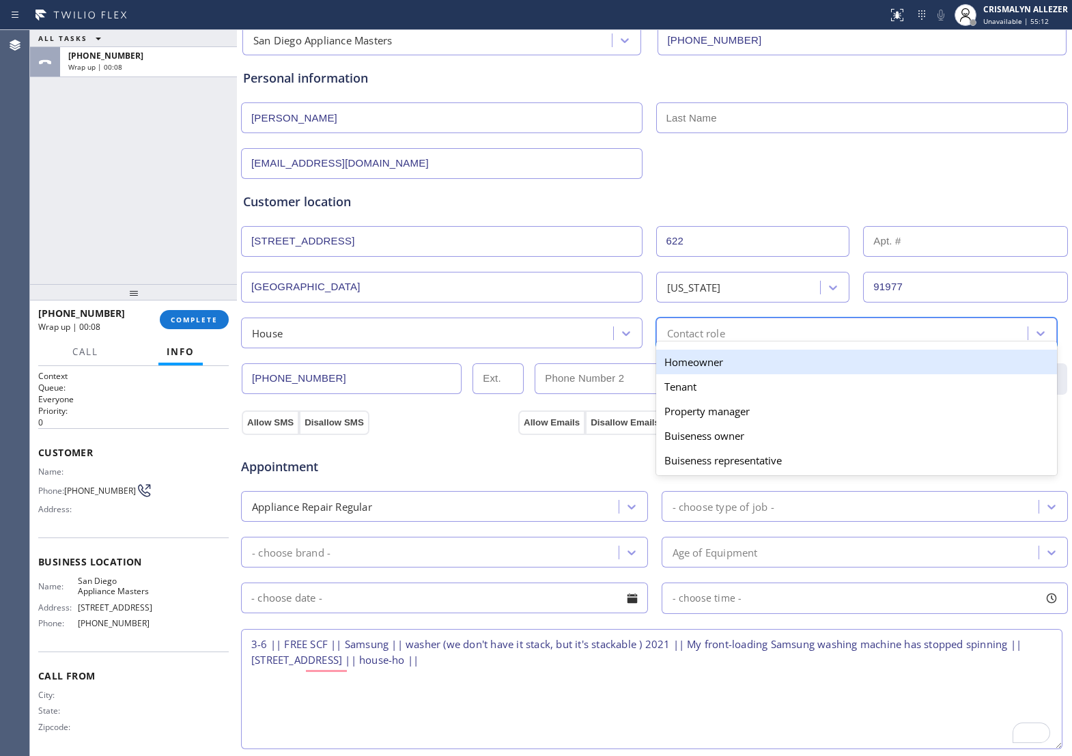
click at [691, 366] on div "Homeowner" at bounding box center [857, 362] width 402 height 25
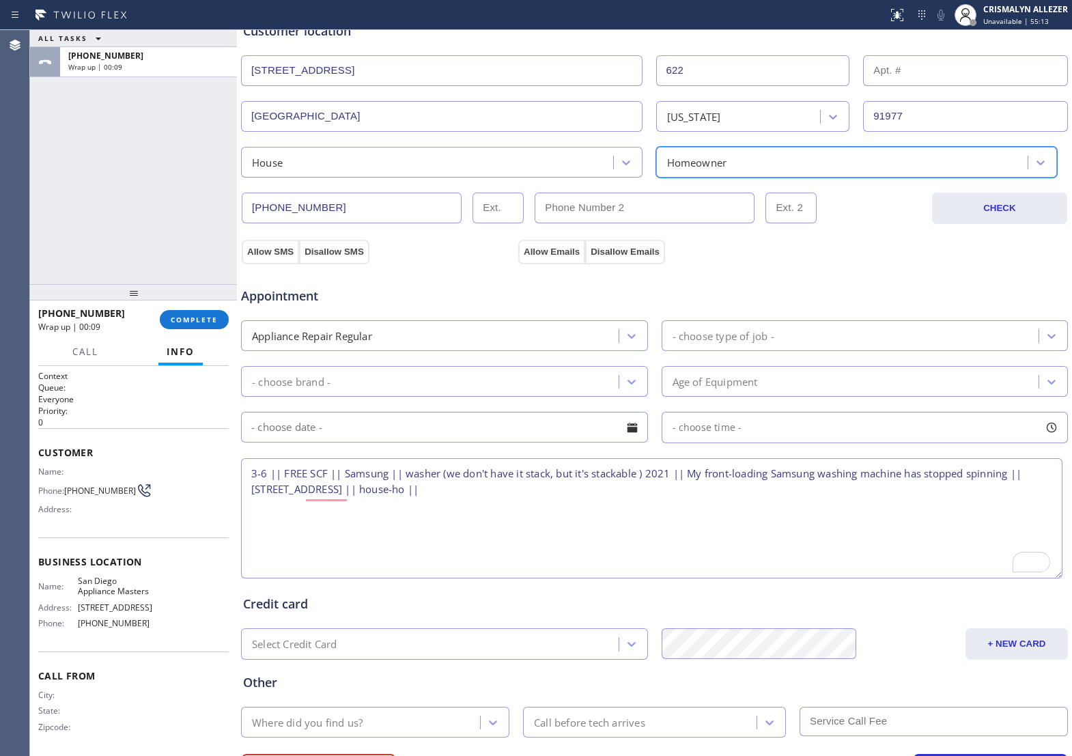
scroll to position [285, 0]
click at [281, 261] on button "Allow SMS" at bounding box center [270, 252] width 57 height 25
click at [555, 257] on button "Allow Emails" at bounding box center [551, 252] width 67 height 25
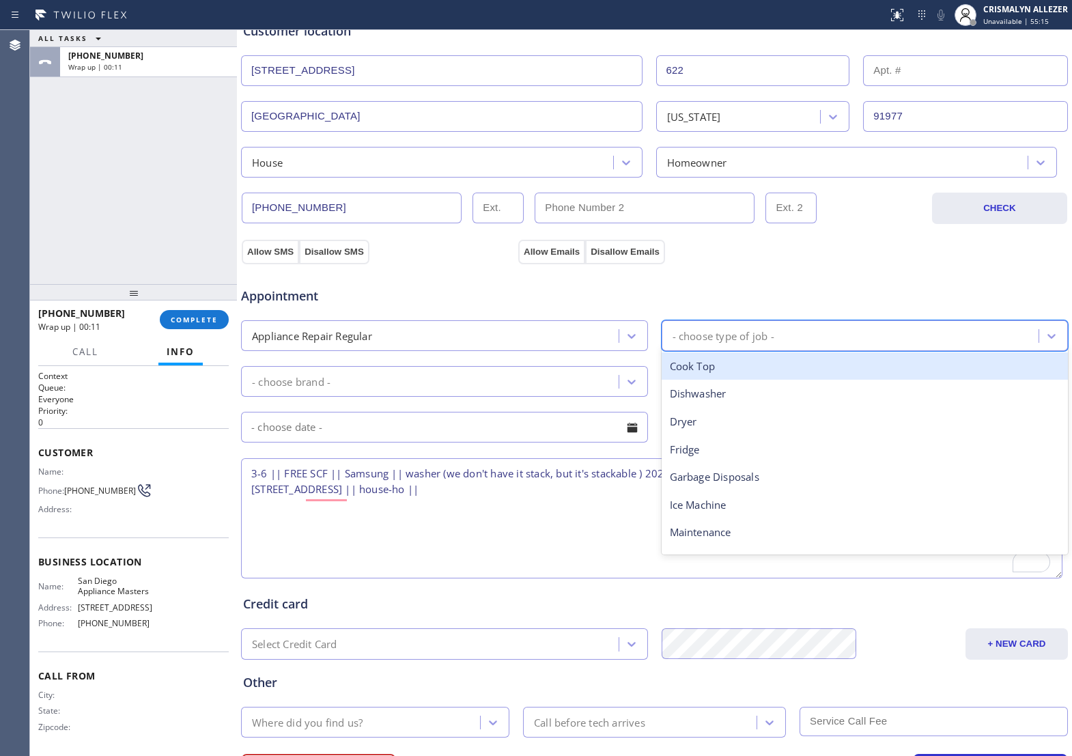
click at [783, 346] on div "- choose type of job -" at bounding box center [853, 336] width 374 height 24
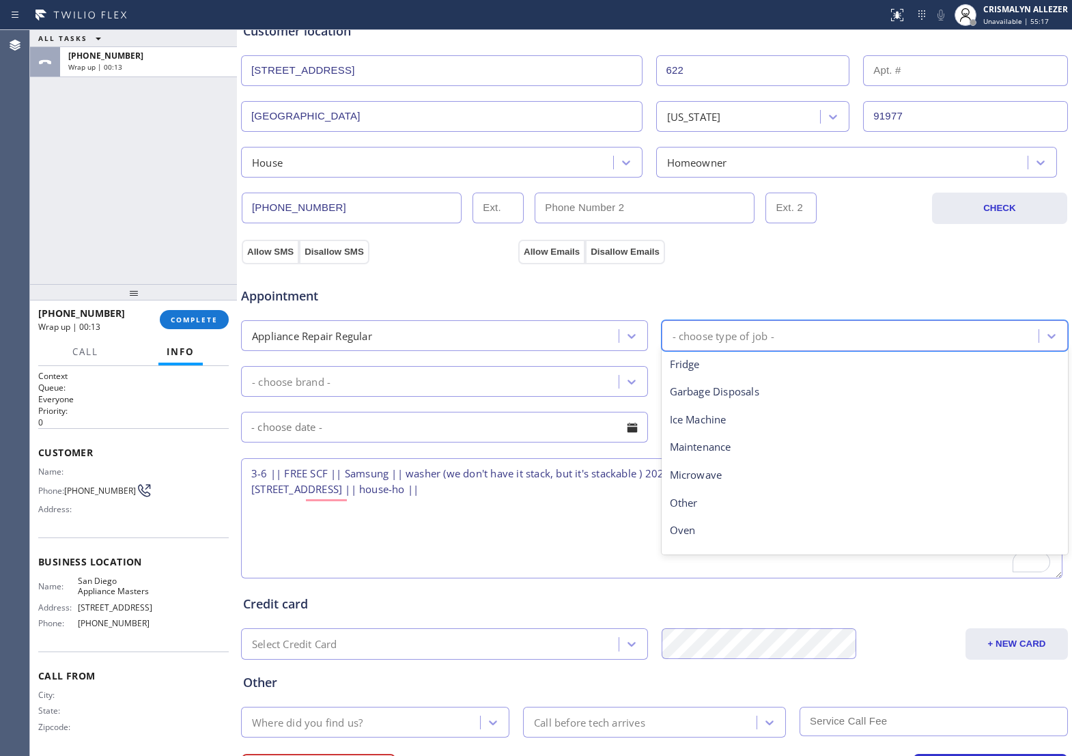
scroll to position [188, 0]
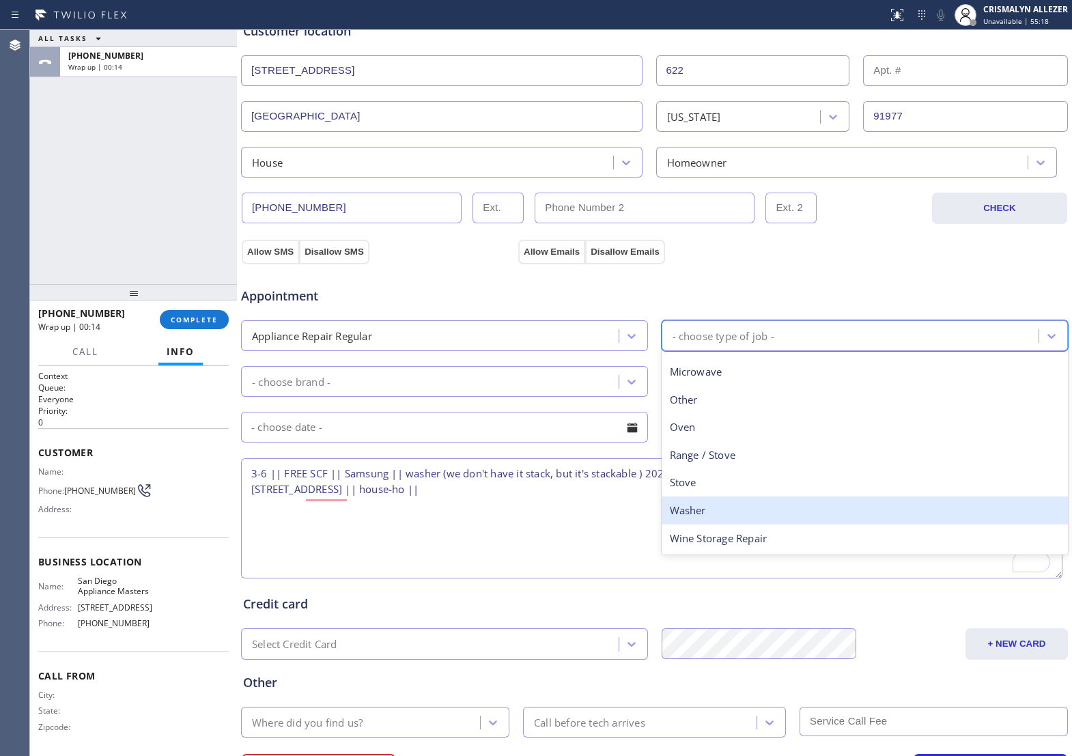
click at [746, 518] on div "Washer" at bounding box center [865, 511] width 407 height 28
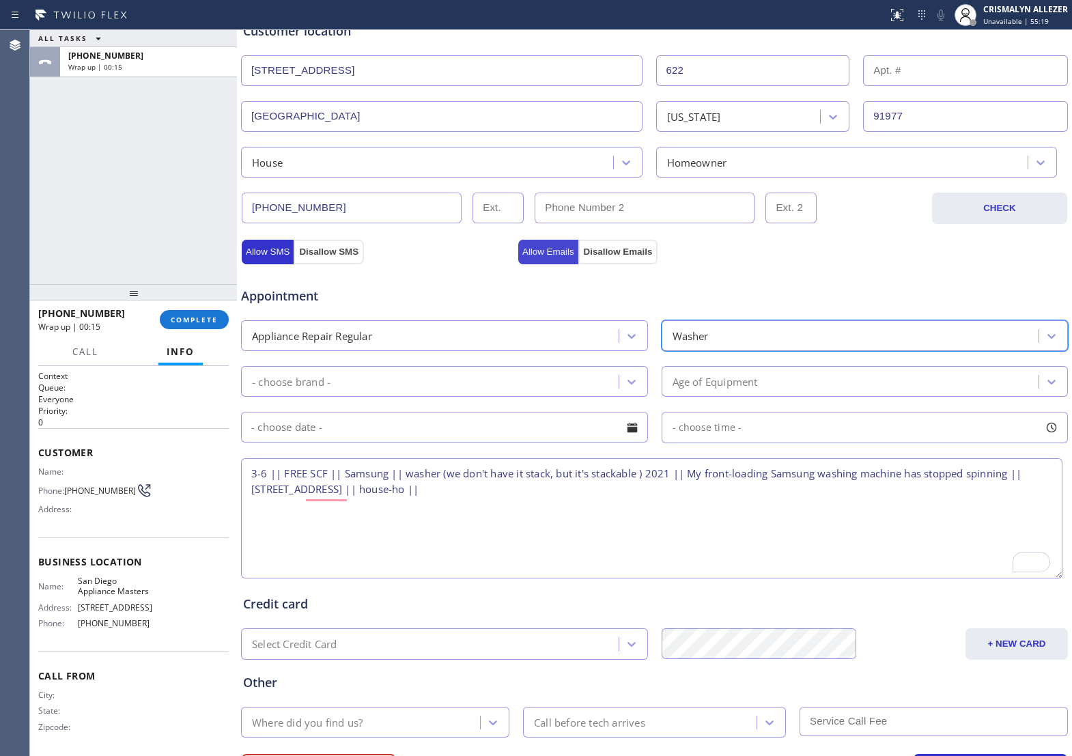
click at [546, 262] on button "Allow Emails" at bounding box center [548, 252] width 60 height 25
click at [283, 266] on div "Appointment Appliance Repair Regular Washer - choose brand - Age of Equipment -…" at bounding box center [654, 419] width 828 height 323
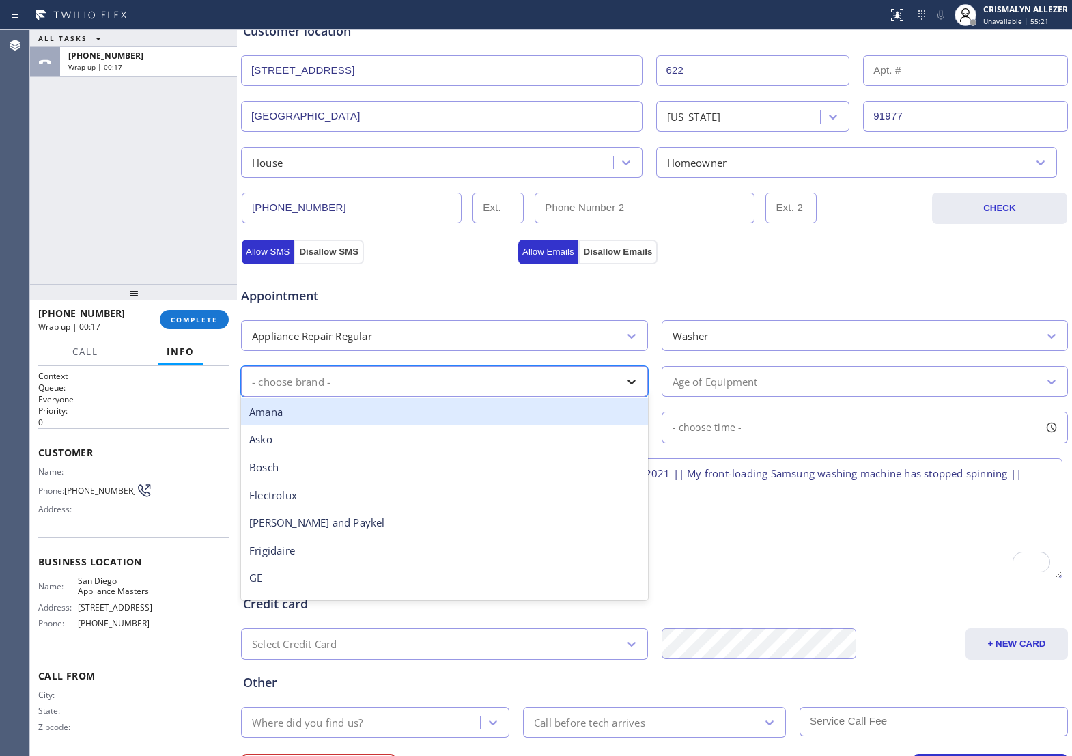
click at [625, 389] on icon at bounding box center [632, 382] width 14 height 14
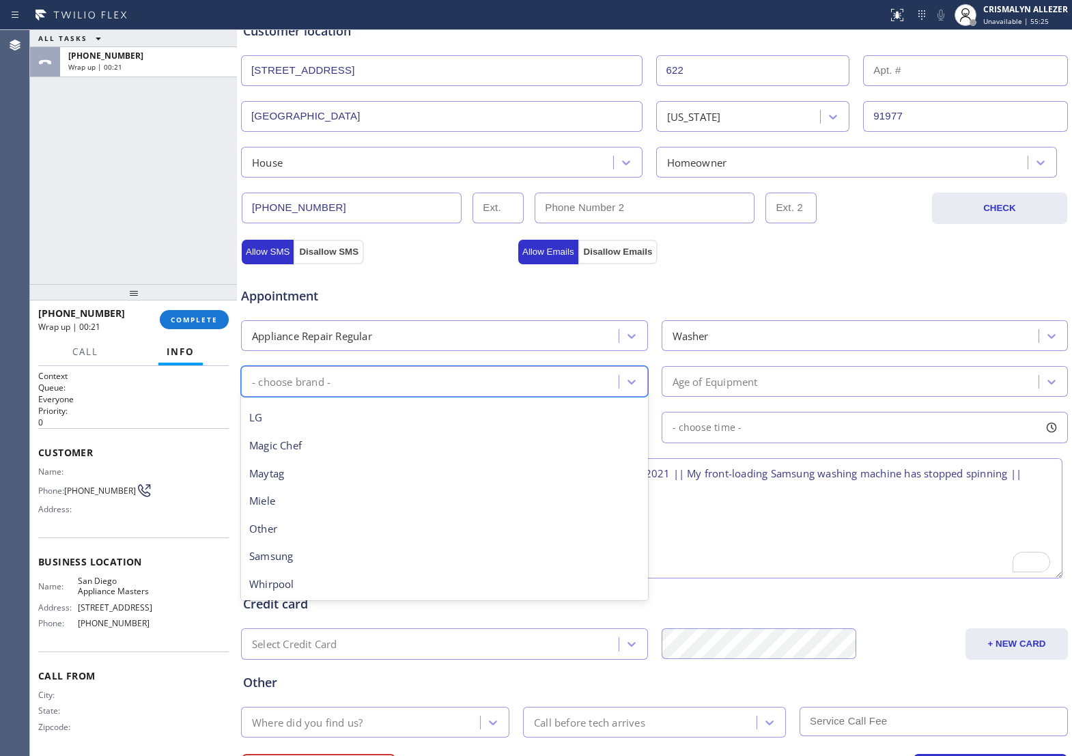
scroll to position [298, 0]
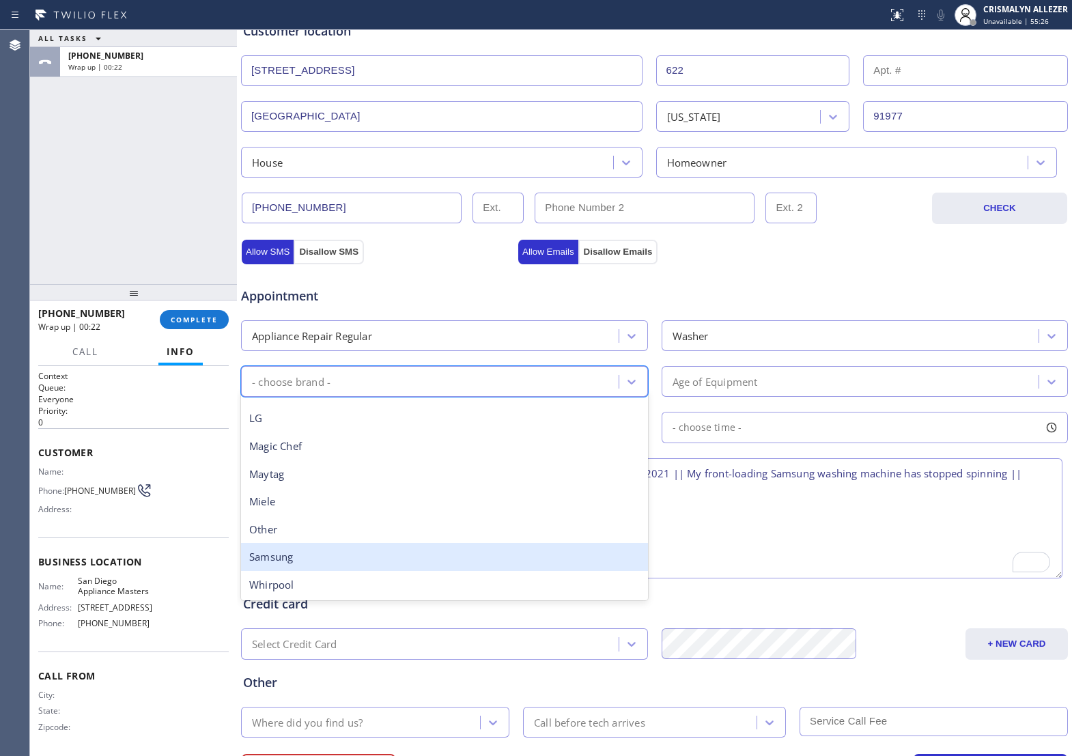
click at [377, 569] on div "Samsung" at bounding box center [444, 557] width 407 height 28
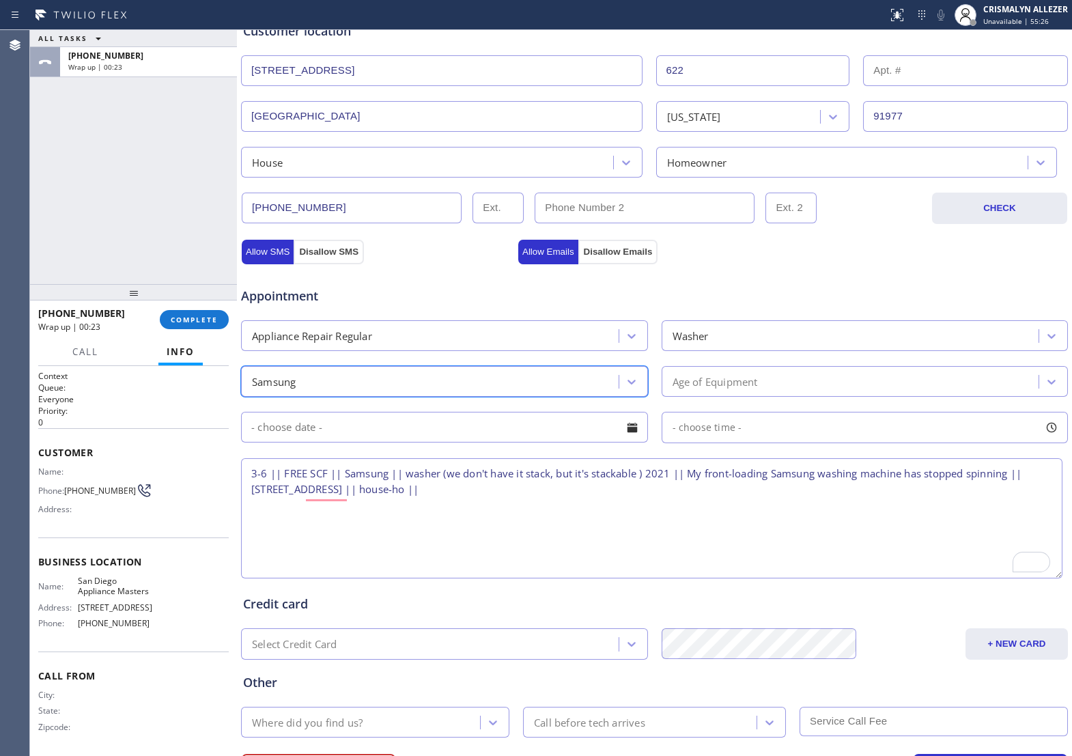
click at [785, 387] on div "Age of Equipment" at bounding box center [853, 381] width 374 height 24
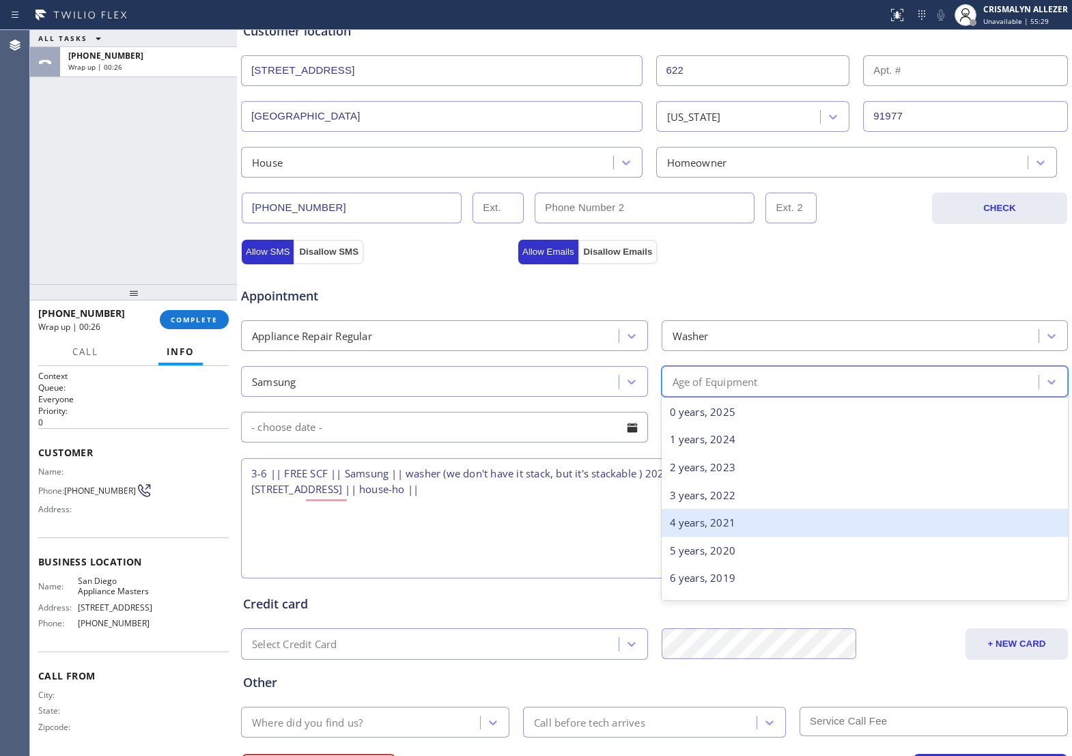
scroll to position [85, 0]
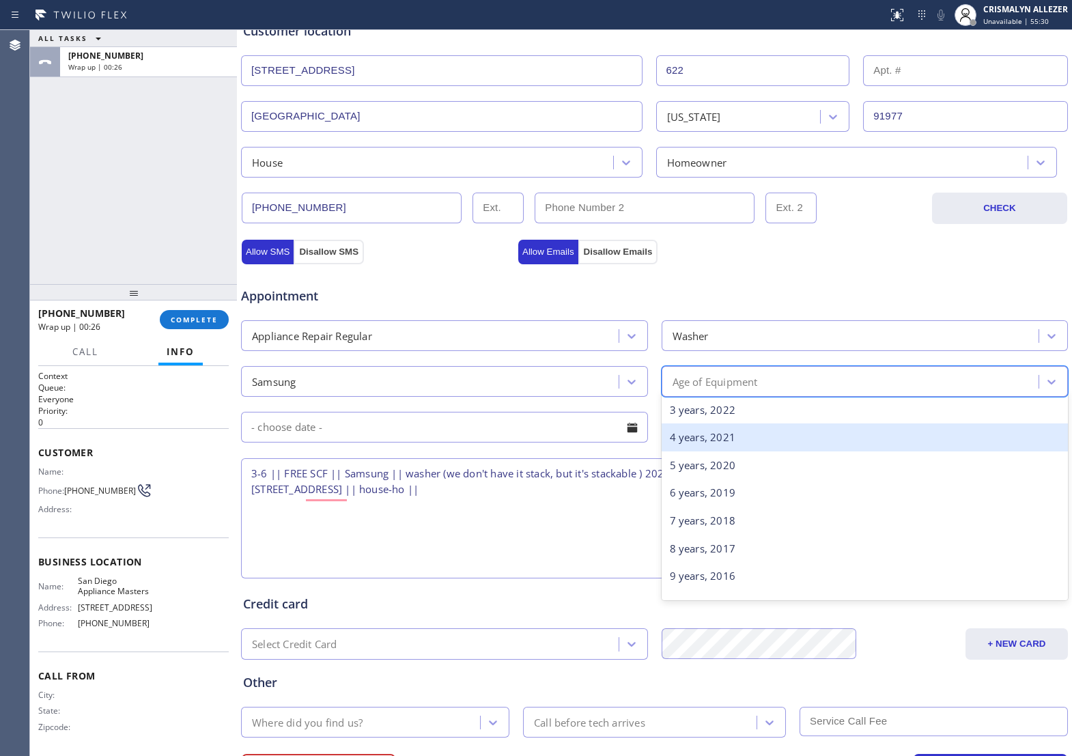
click at [773, 448] on div "4 years, 2021" at bounding box center [865, 437] width 407 height 28
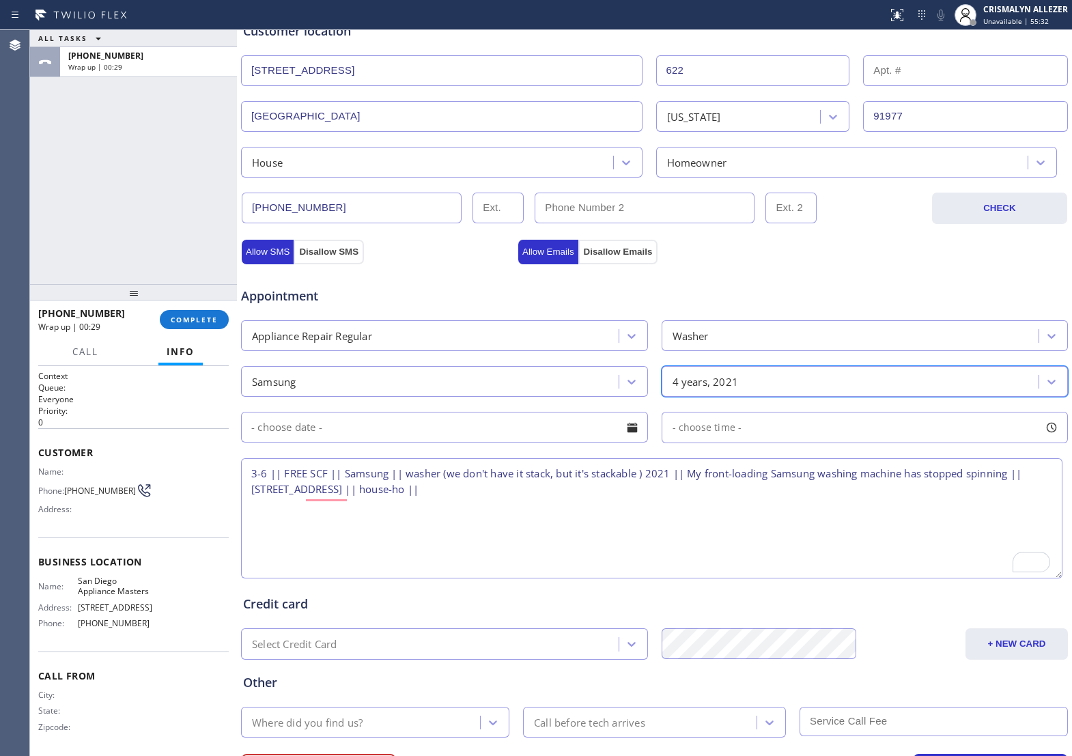
click at [627, 437] on div at bounding box center [632, 427] width 23 height 23
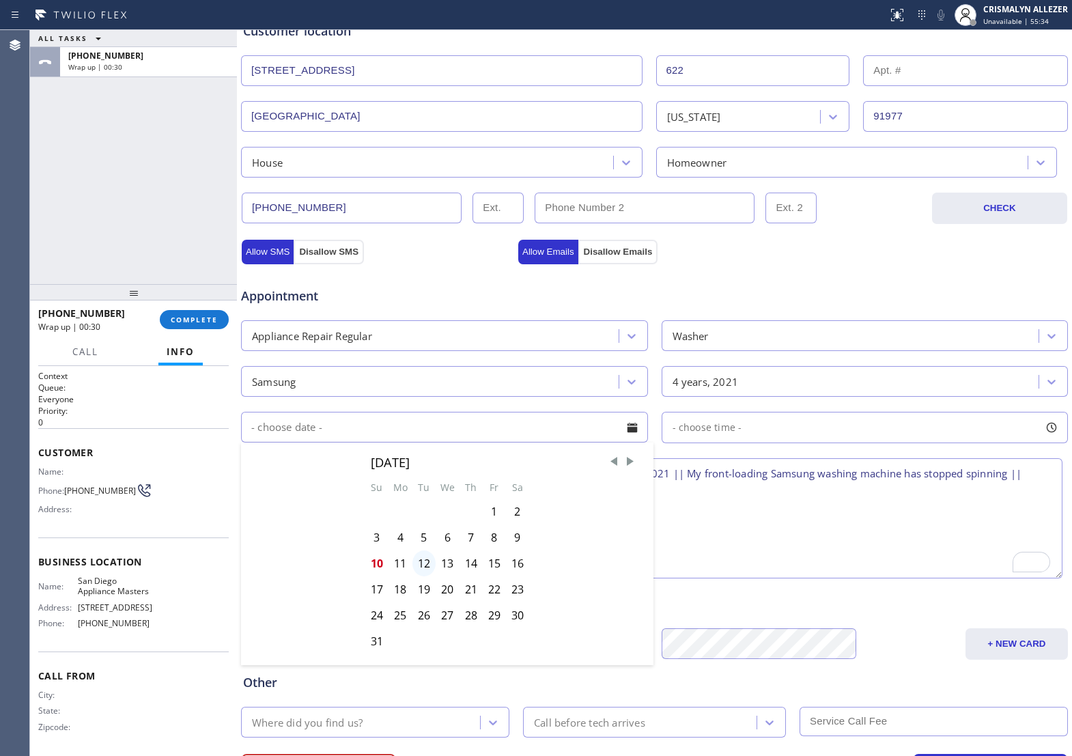
click at [422, 576] on div "12" at bounding box center [424, 563] width 23 height 26
type input "[DATE]"
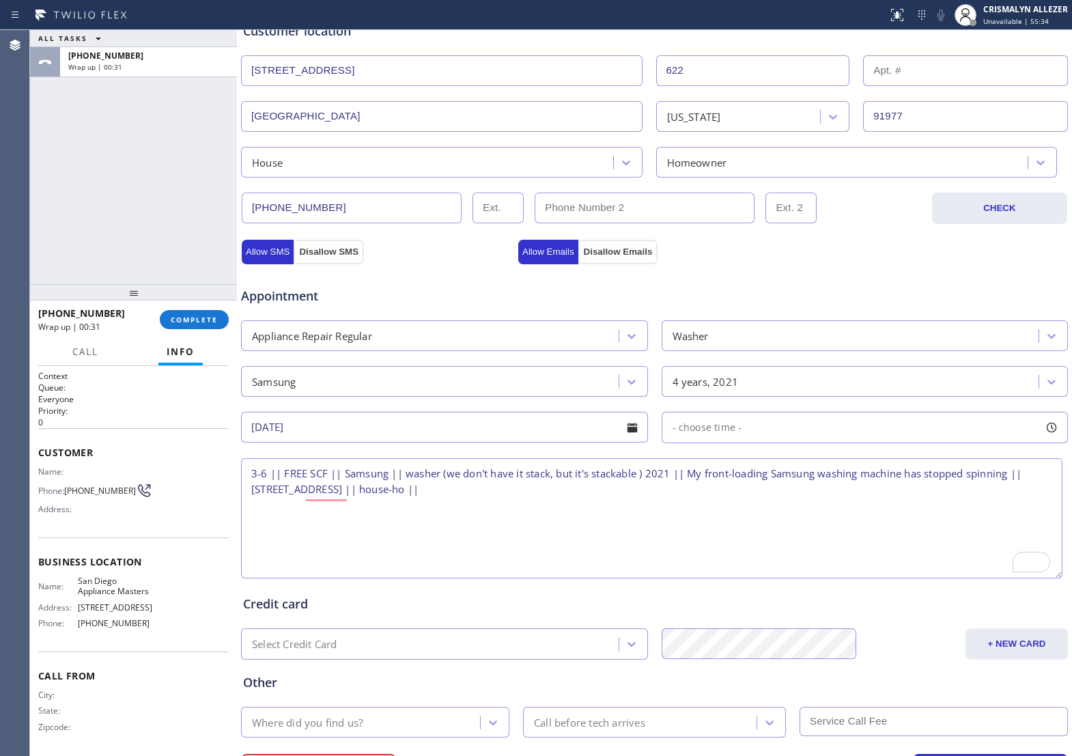
click at [775, 443] on div "- choose time -" at bounding box center [865, 427] width 407 height 31
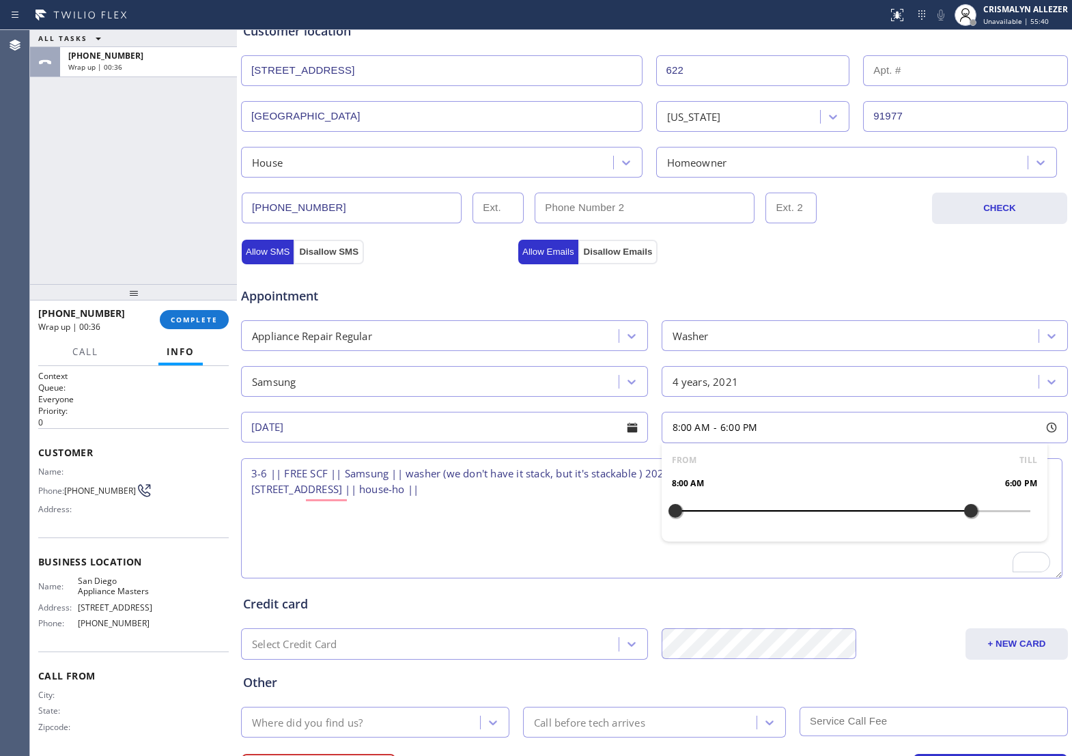
drag, startPoint x: 718, startPoint y: 525, endPoint x: 957, endPoint y: 530, distance: 239.1
click at [963, 525] on div at bounding box center [971, 511] width 16 height 29
drag, startPoint x: 671, startPoint y: 521, endPoint x: 874, endPoint y: 522, distance: 202.8
click at [874, 522] on div at bounding box center [882, 511] width 16 height 29
click at [540, 550] on textarea "3-6 || FREE SCF || Samsung || washer (we don't have it stack, but it's stackabl…" at bounding box center [652, 518] width 822 height 120
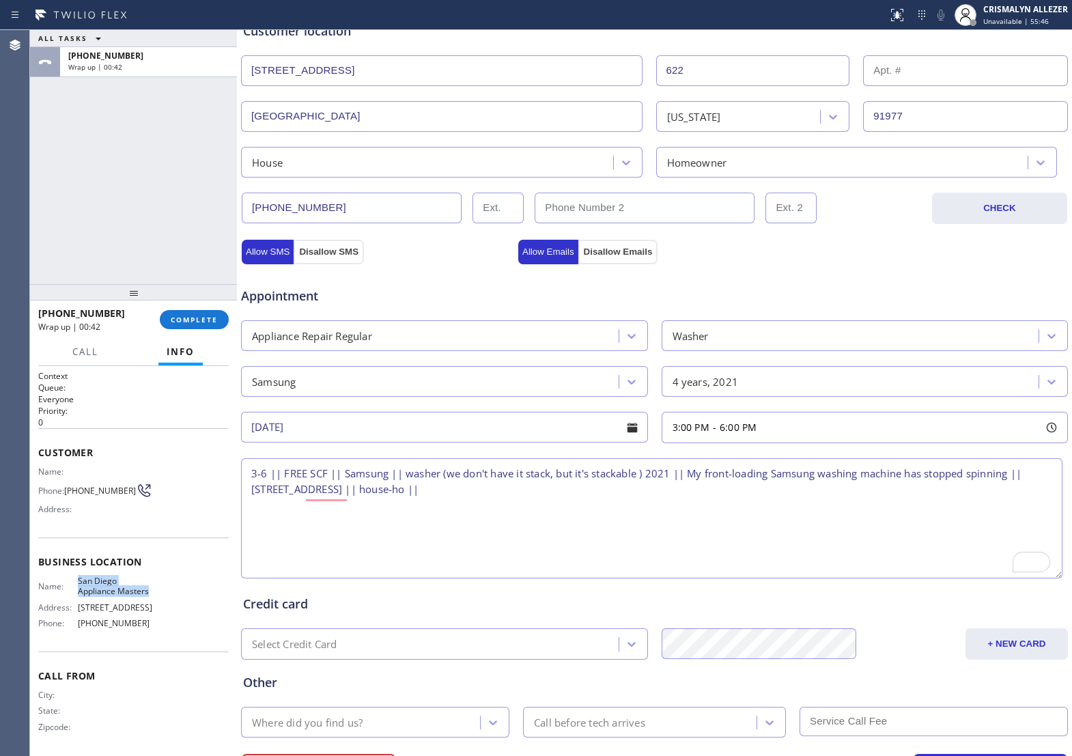
drag, startPoint x: 74, startPoint y: 578, endPoint x: 137, endPoint y: 601, distance: 67.0
click at [137, 597] on div "Name: San Diego Appliance Masters" at bounding box center [95, 586] width 114 height 21
copy span "San Diego Appliance Masters"
click at [545, 503] on textarea "3-6 || FREE SCF || Samsung || washer (we don't have it stack, but it's stackabl…" at bounding box center [652, 518] width 822 height 120
paste textarea "San Diego Appliance Masters"
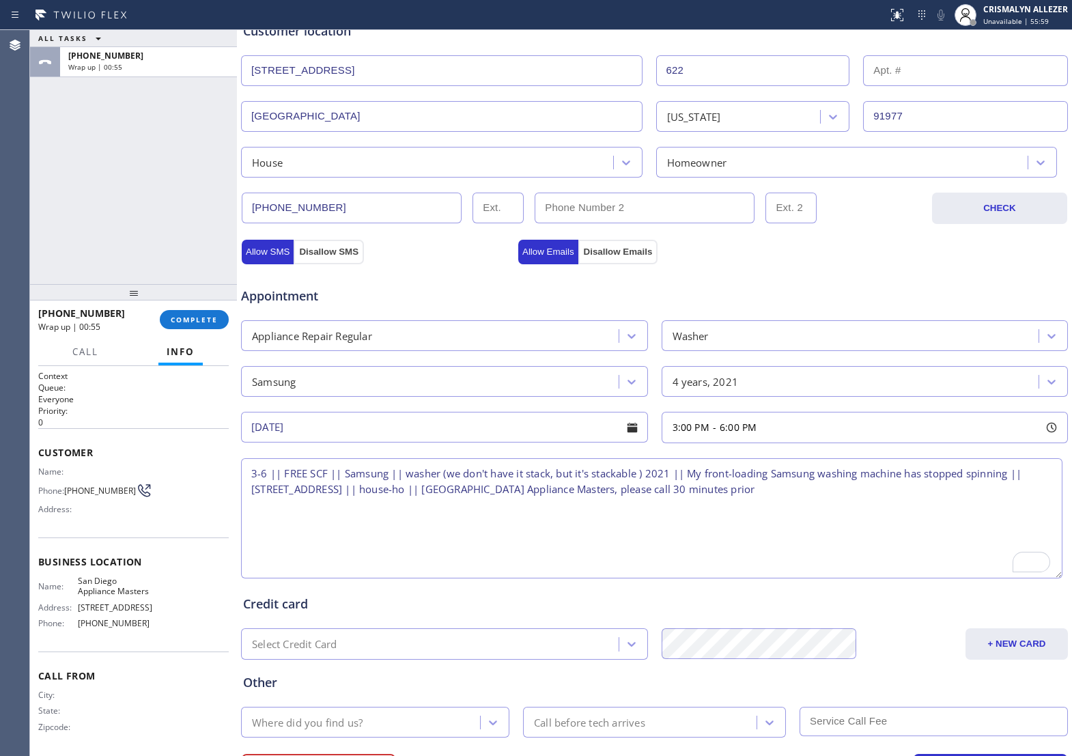
type textarea "3-6 || FREE SCF || Samsung || washer (we don't have it stack, but it's stackabl…"
click at [272, 266] on div "Appointment Appliance Repair Regular Washer Samsung 4 years, 2021 [DATE] 3:00 P…" at bounding box center [654, 419] width 828 height 323
click at [548, 260] on button "Allow Emails" at bounding box center [548, 252] width 60 height 25
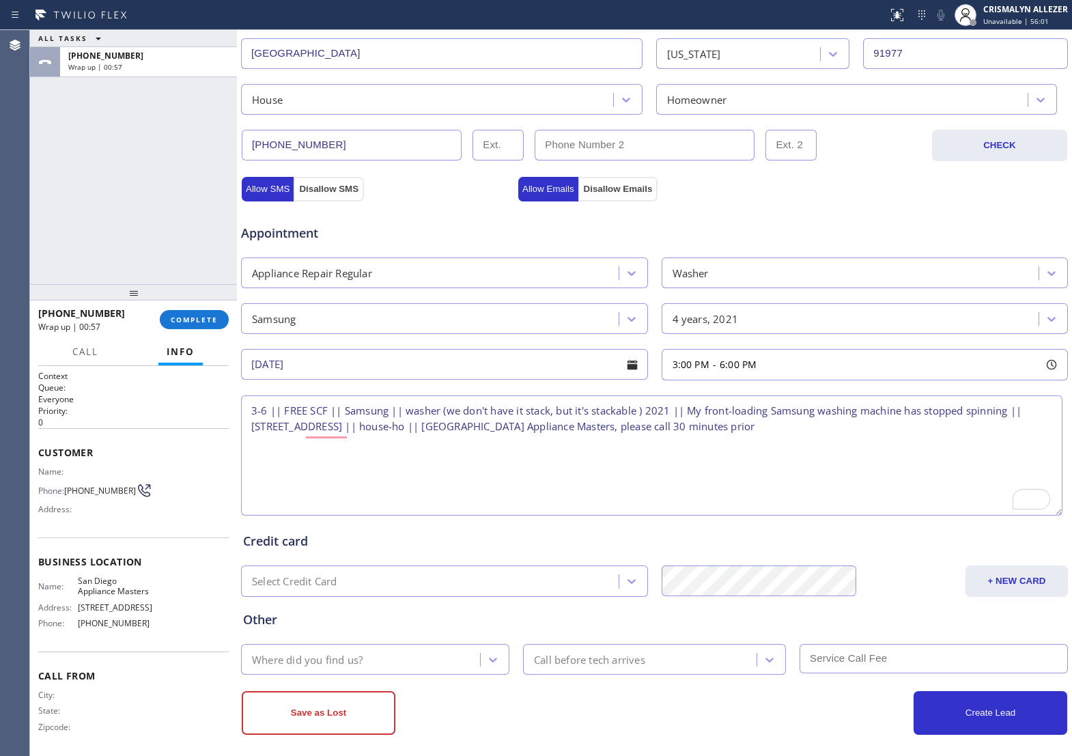
scroll to position [371, 0]
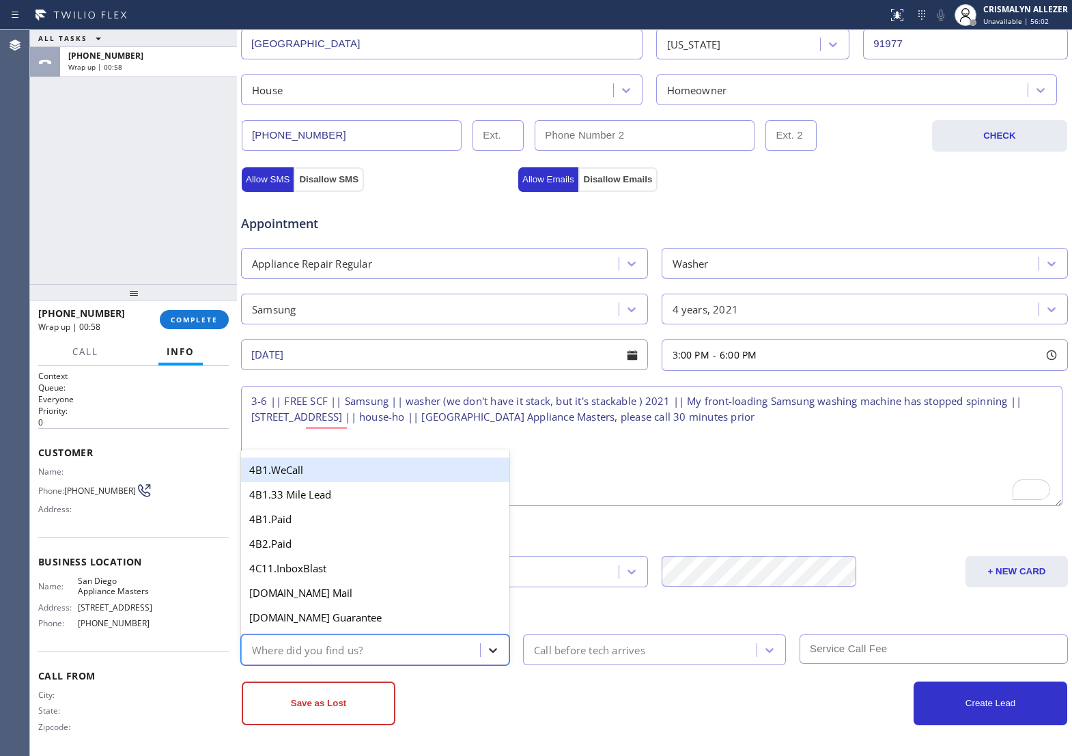
click at [486, 654] on icon at bounding box center [493, 650] width 14 height 14
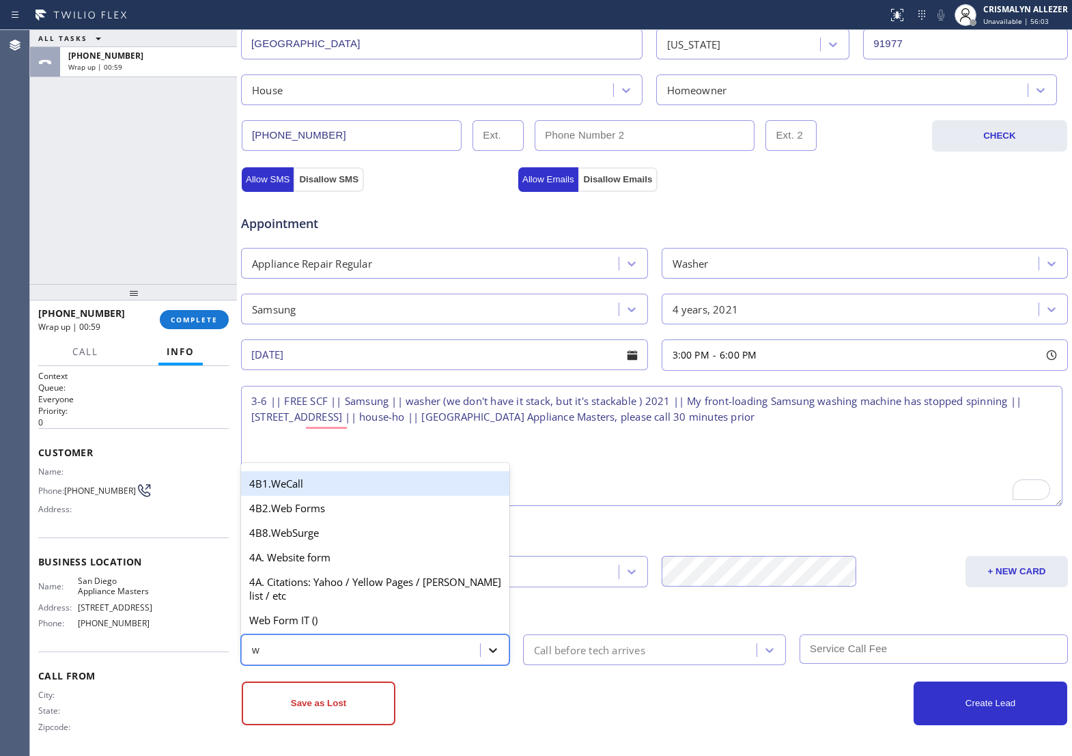
type input "we"
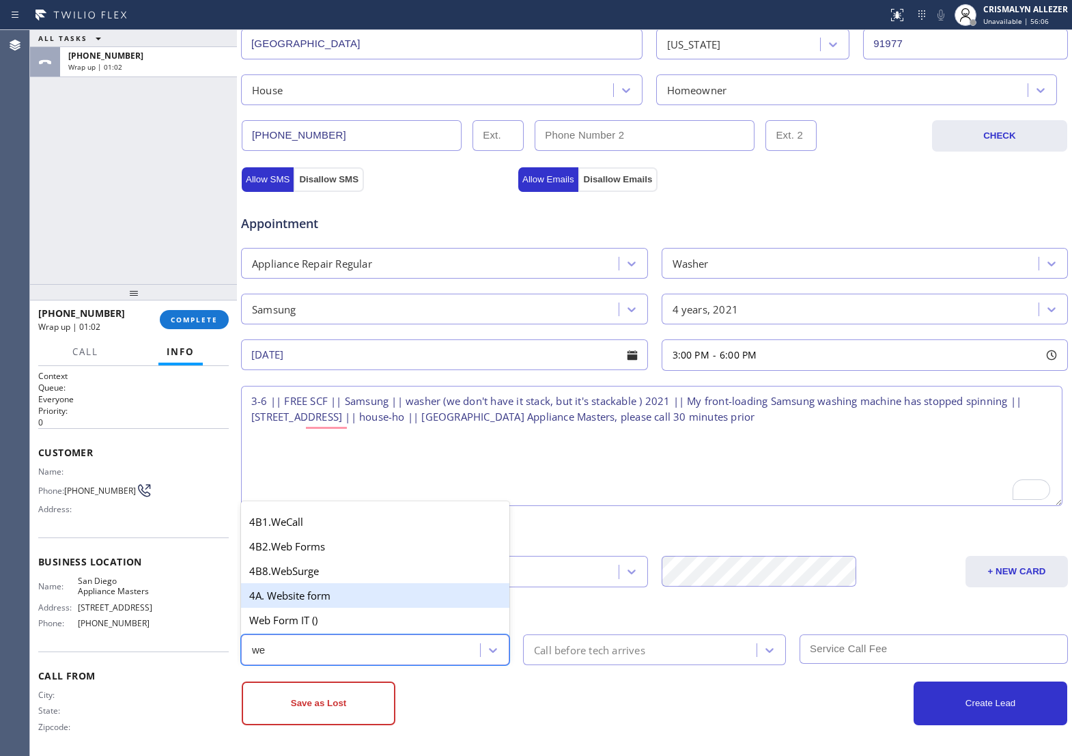
click at [328, 598] on div "4A. Website form" at bounding box center [375, 595] width 268 height 25
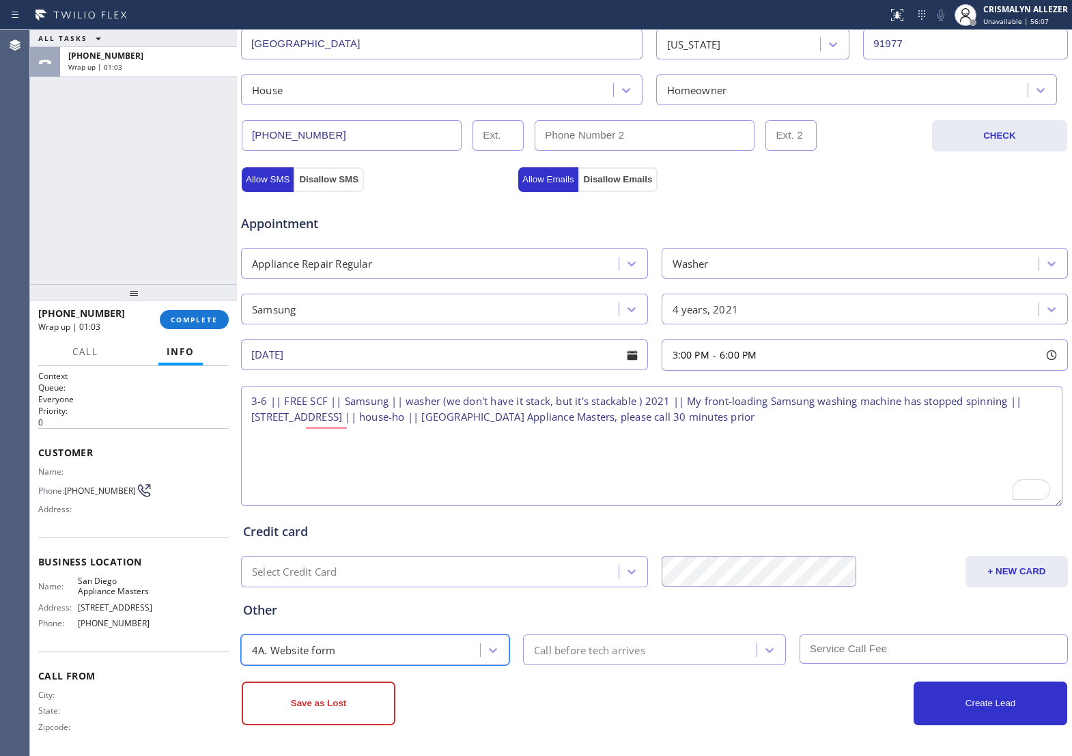
click at [619, 658] on div "Call before tech arrives" at bounding box center [641, 650] width 229 height 24
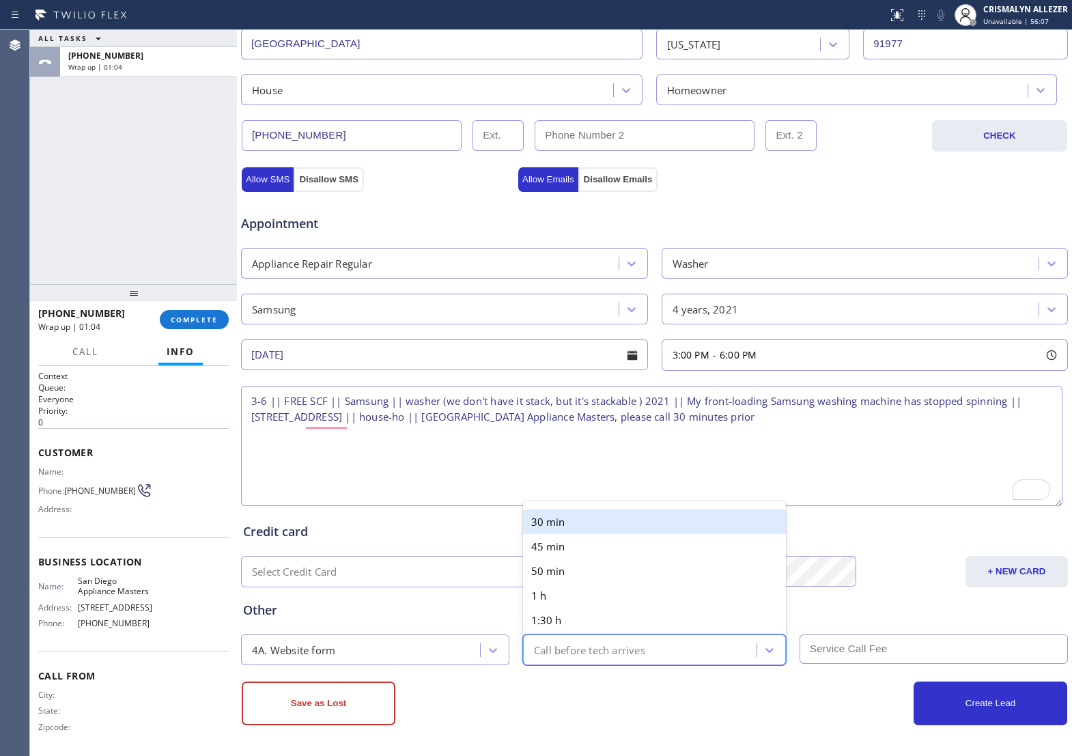
click at [635, 522] on div "30 min" at bounding box center [654, 521] width 263 height 25
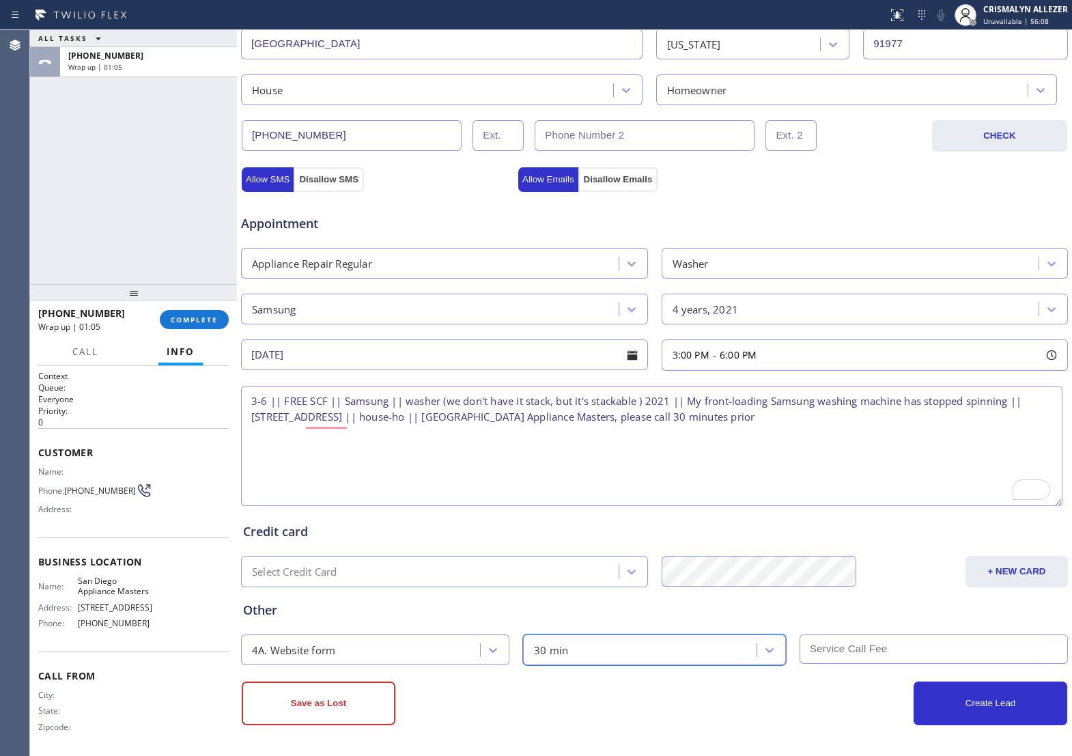
click at [859, 654] on input "text" at bounding box center [934, 648] width 268 height 29
type input "0"
click at [281, 176] on button "Allow SMS" at bounding box center [268, 179] width 52 height 25
click at [569, 186] on div "Appointment Appliance Repair Regular Washer Samsung 4 years, 2021 [DATE] 3:00 P…" at bounding box center [654, 347] width 828 height 323
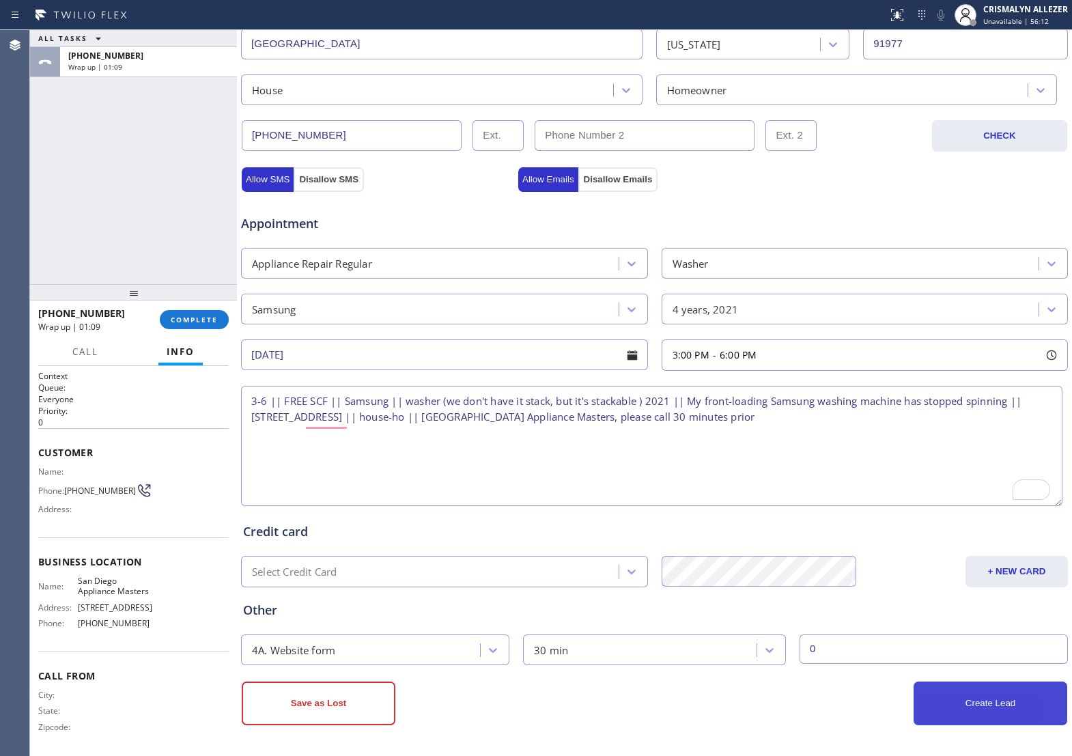
click at [991, 710] on button "Create Lead" at bounding box center [991, 704] width 154 height 44
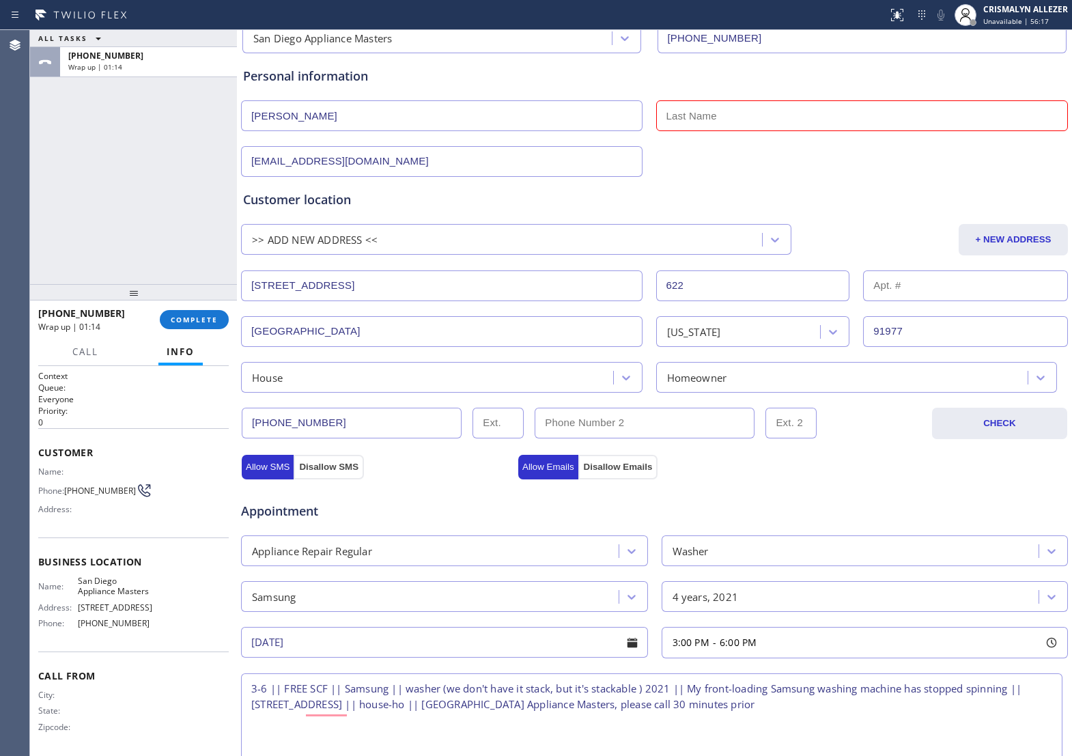
scroll to position [76, 0]
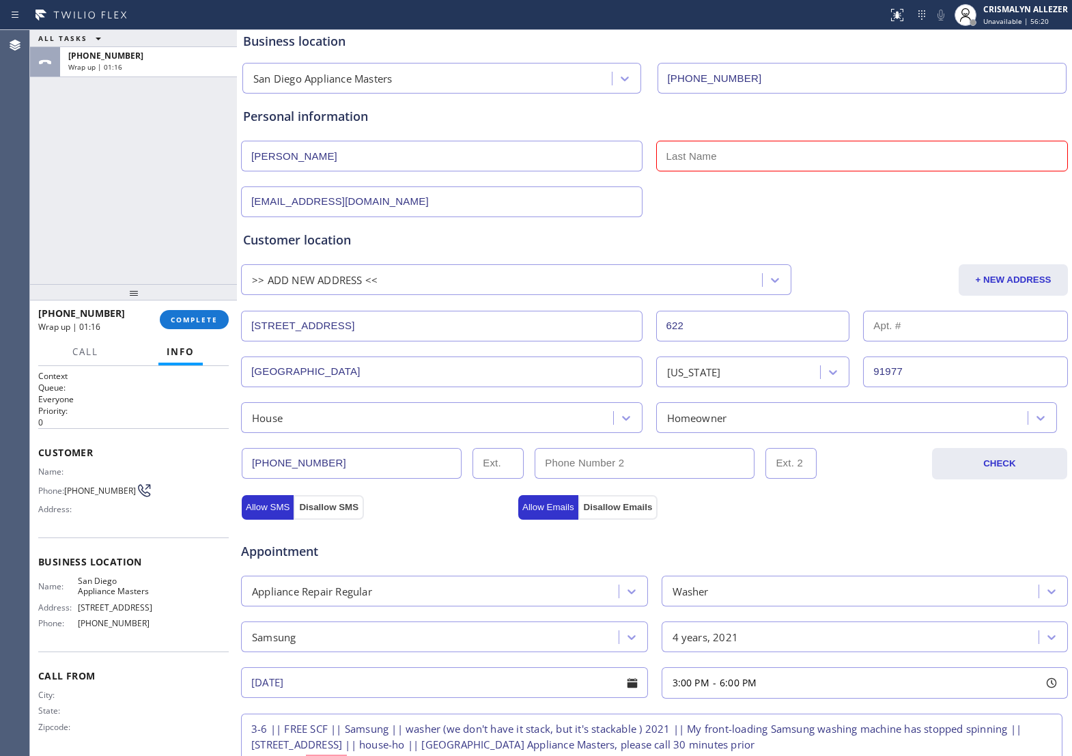
click at [322, 161] on input "[PERSON_NAME]" at bounding box center [442, 156] width 402 height 31
type input "[PERSON_NAME] [PERSON_NAME]"
type input "<"
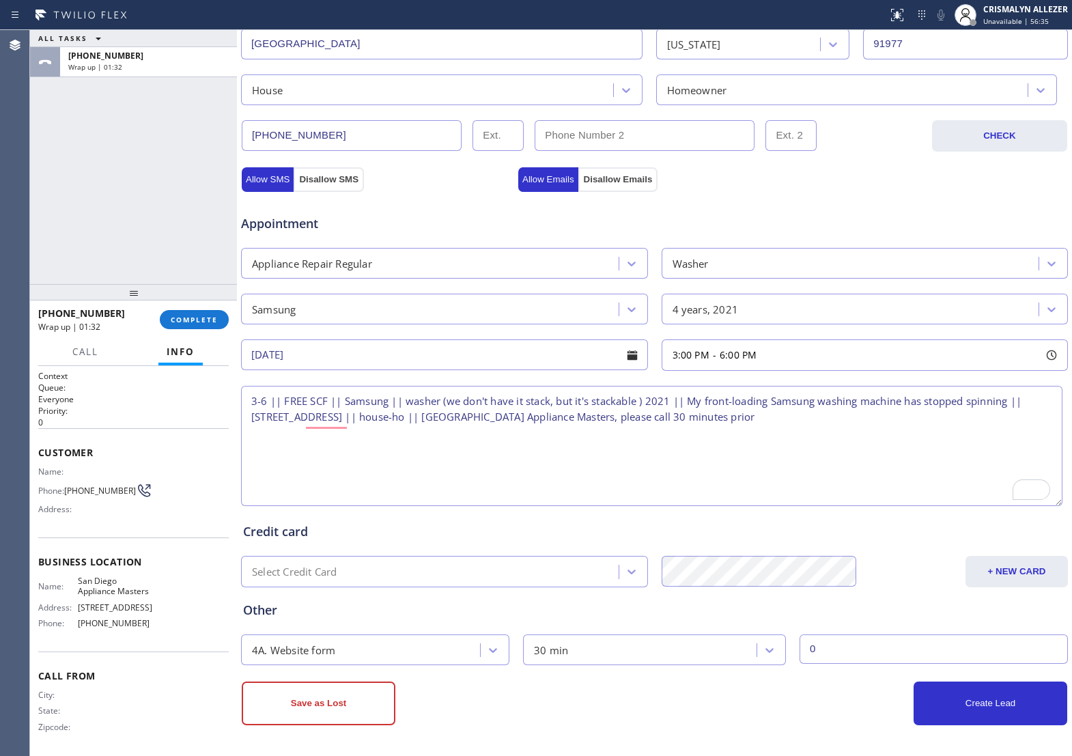
scroll to position [418, 0]
type input "Markham"
click at [964, 717] on button "Create Lead" at bounding box center [991, 704] width 154 height 44
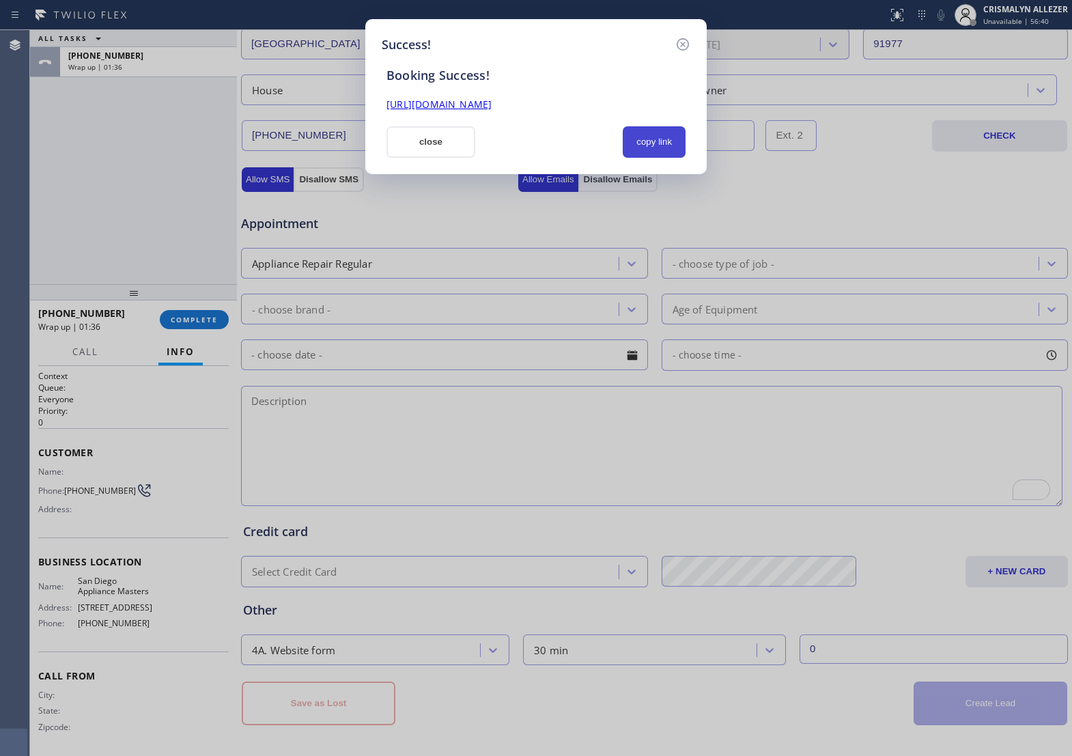
click at [656, 145] on button "copy link" at bounding box center [654, 141] width 63 height 31
click at [446, 147] on button "close" at bounding box center [431, 141] width 89 height 31
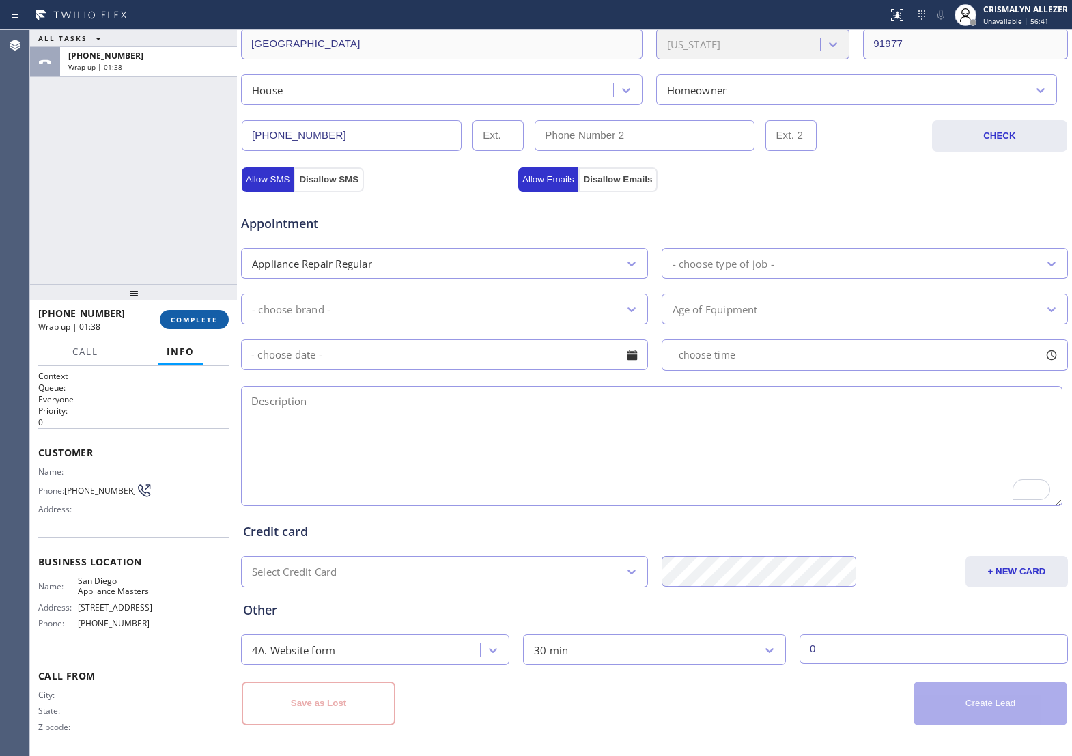
click at [171, 323] on span "COMPLETE" at bounding box center [194, 320] width 47 height 10
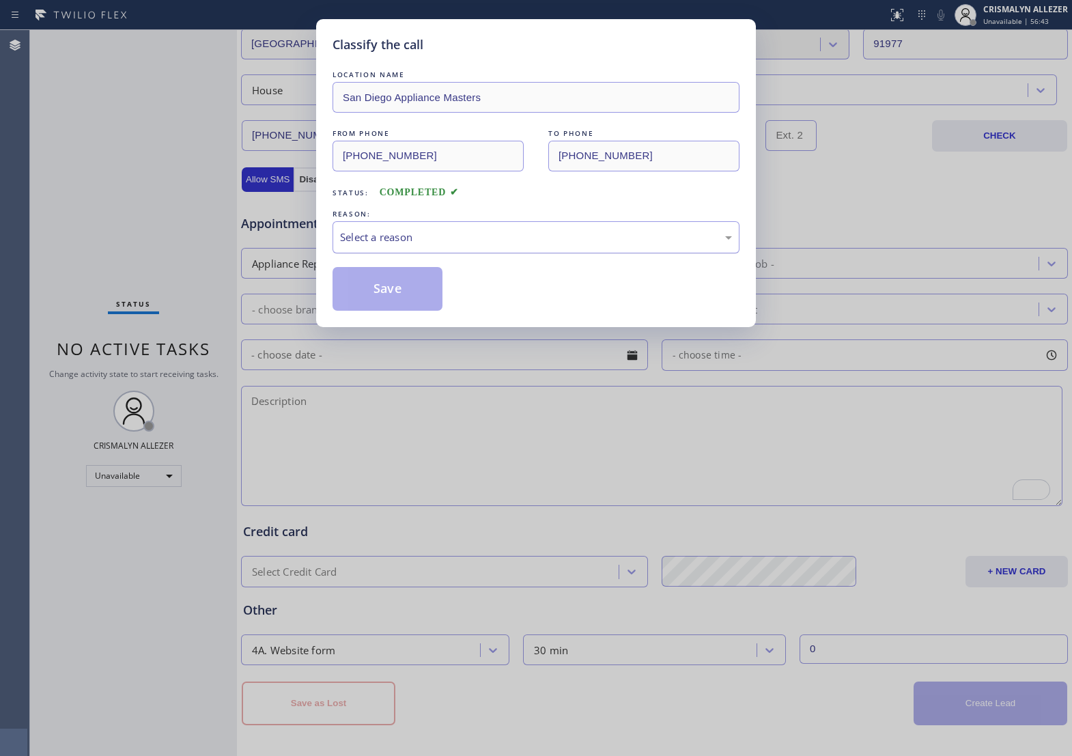
click at [534, 241] on div "Select a reason" at bounding box center [536, 237] width 407 height 32
click at [406, 306] on button "Save" at bounding box center [388, 289] width 110 height 44
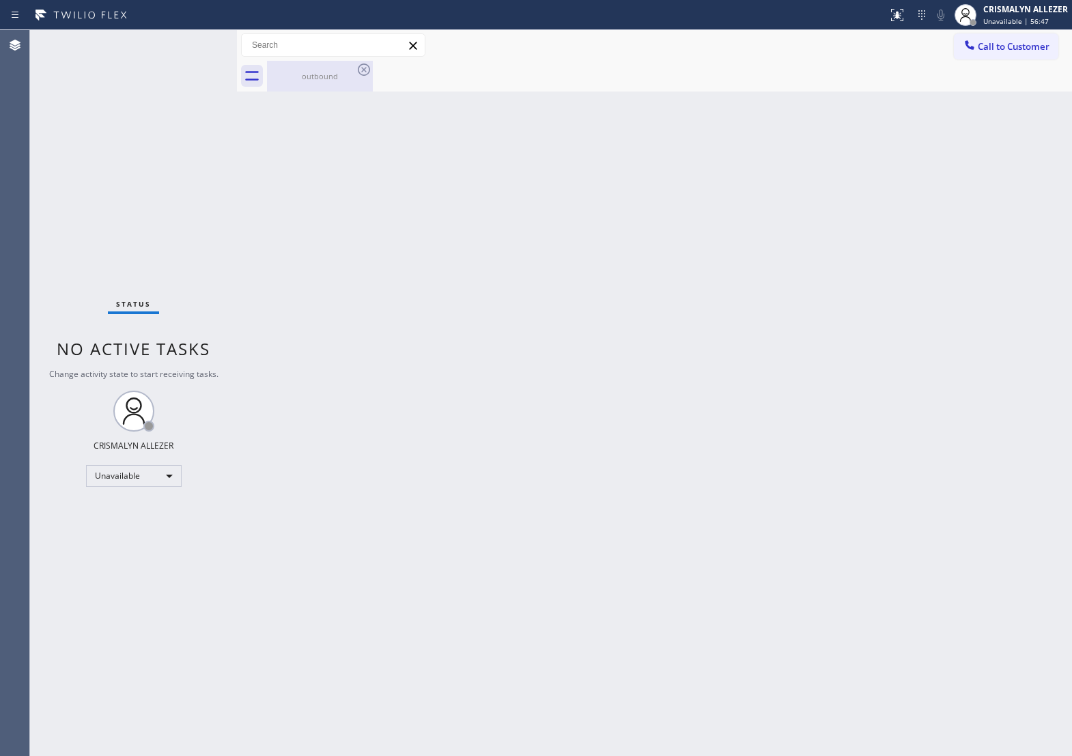
click at [340, 79] on div "outbound" at bounding box center [319, 76] width 103 height 10
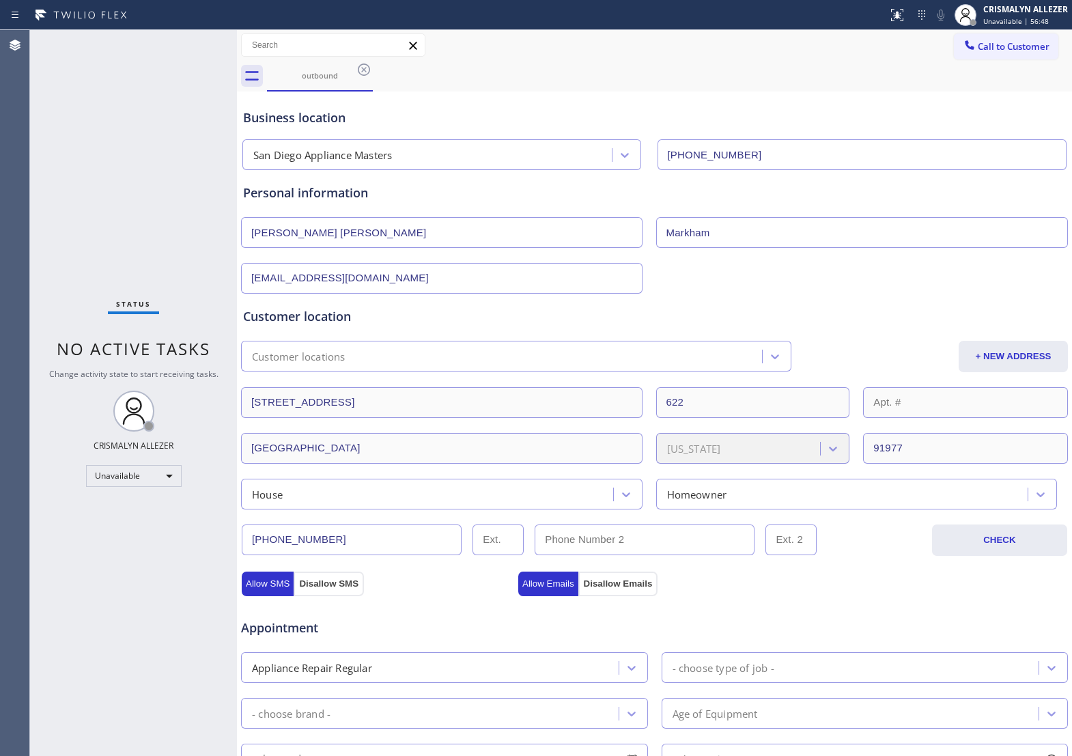
drag, startPoint x: 359, startPoint y: 70, endPoint x: 609, endPoint y: 5, distance: 258.9
click at [359, 70] on icon at bounding box center [364, 69] width 16 height 16
